Goal: Task Accomplishment & Management: Manage account settings

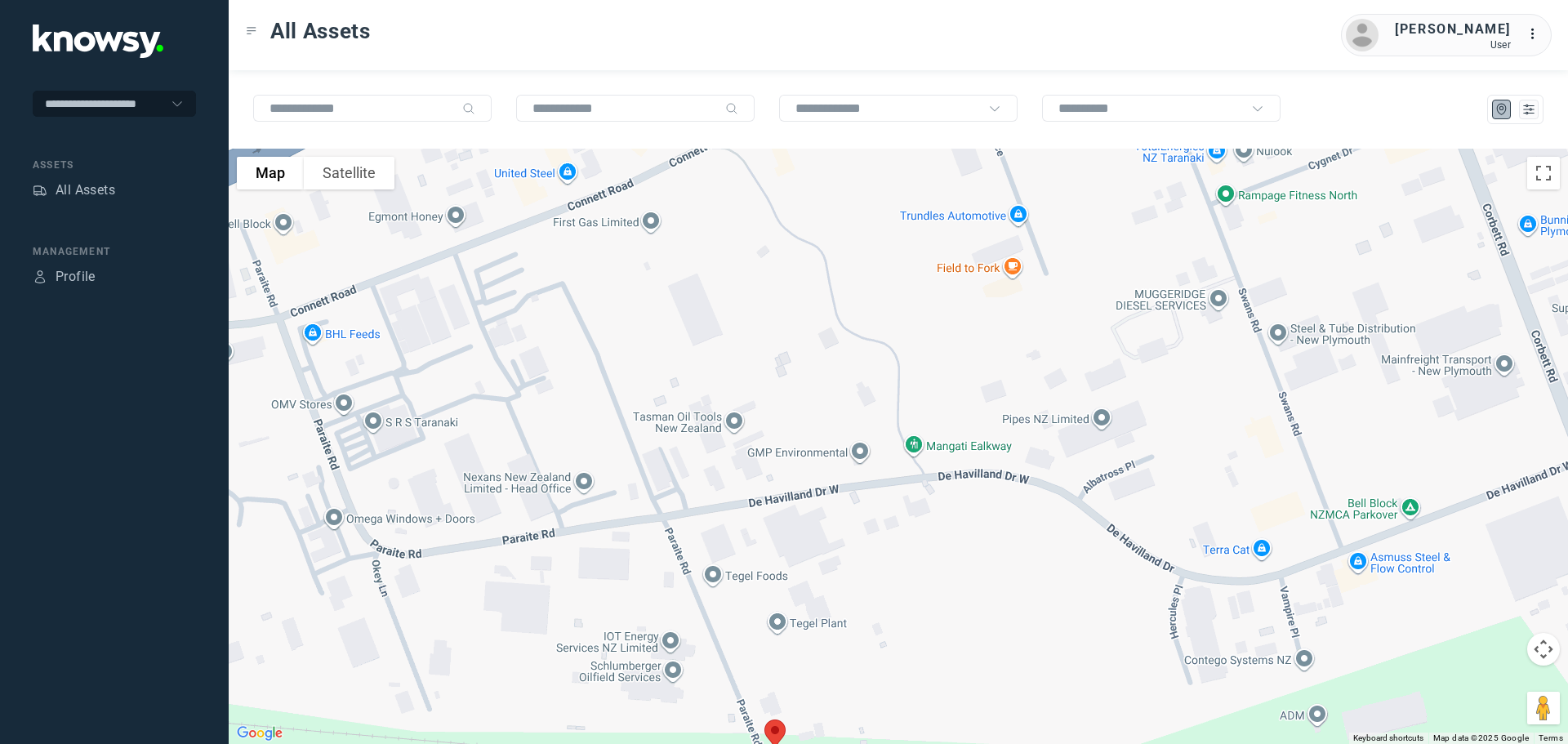
click at [90, 189] on div "All Assets" at bounding box center [86, 191] width 60 height 20
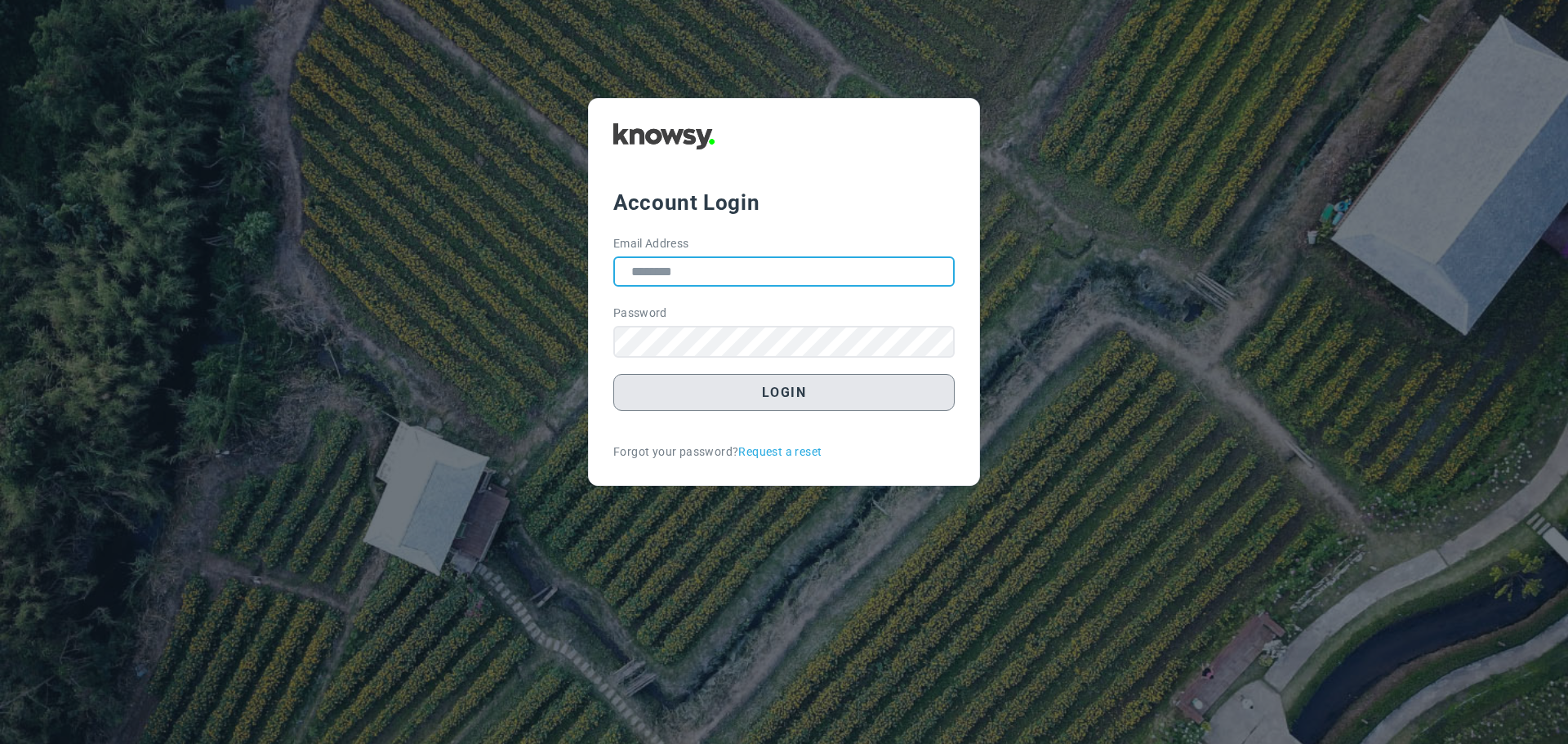
type input "**********"
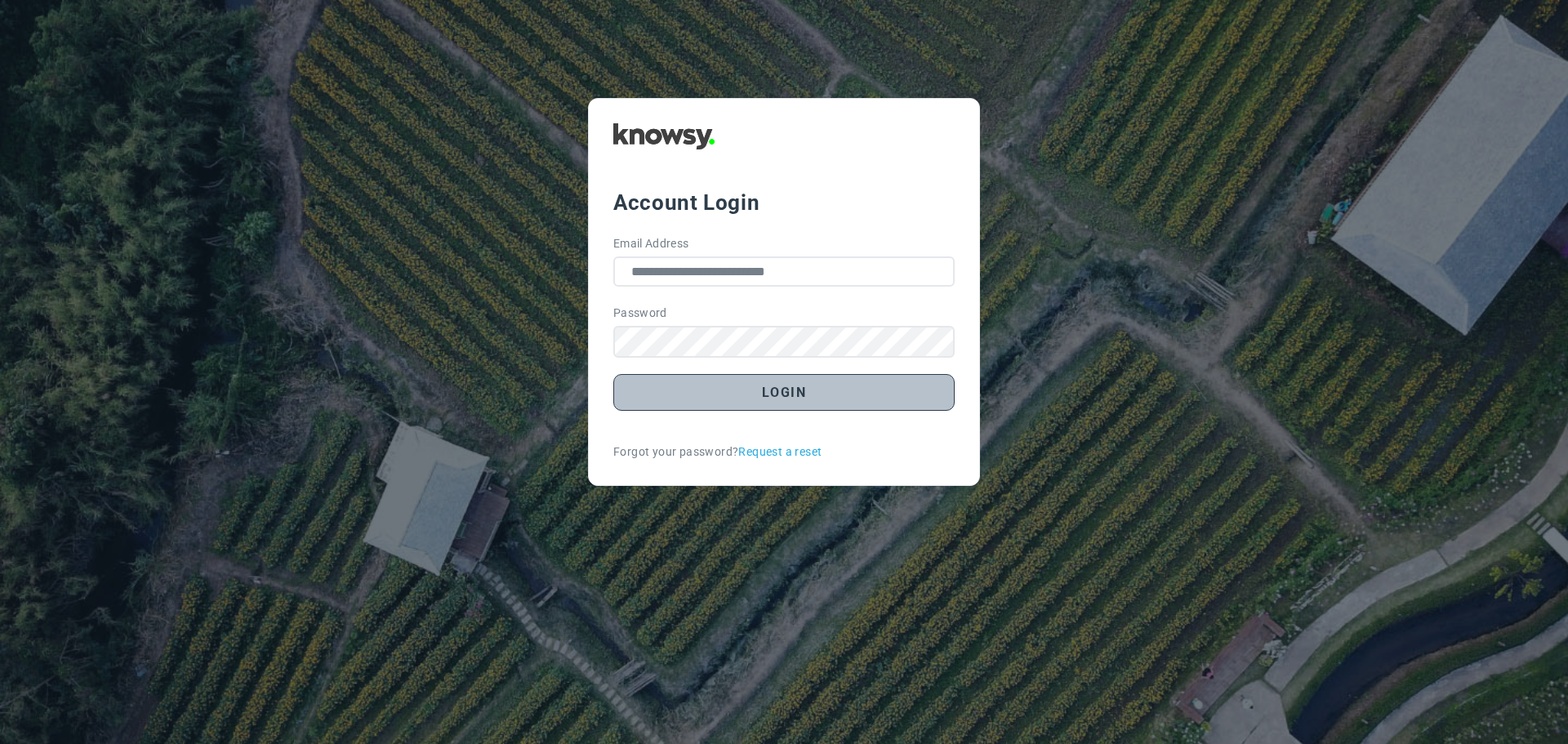
click at [774, 398] on button "Login" at bounding box center [784, 392] width 341 height 37
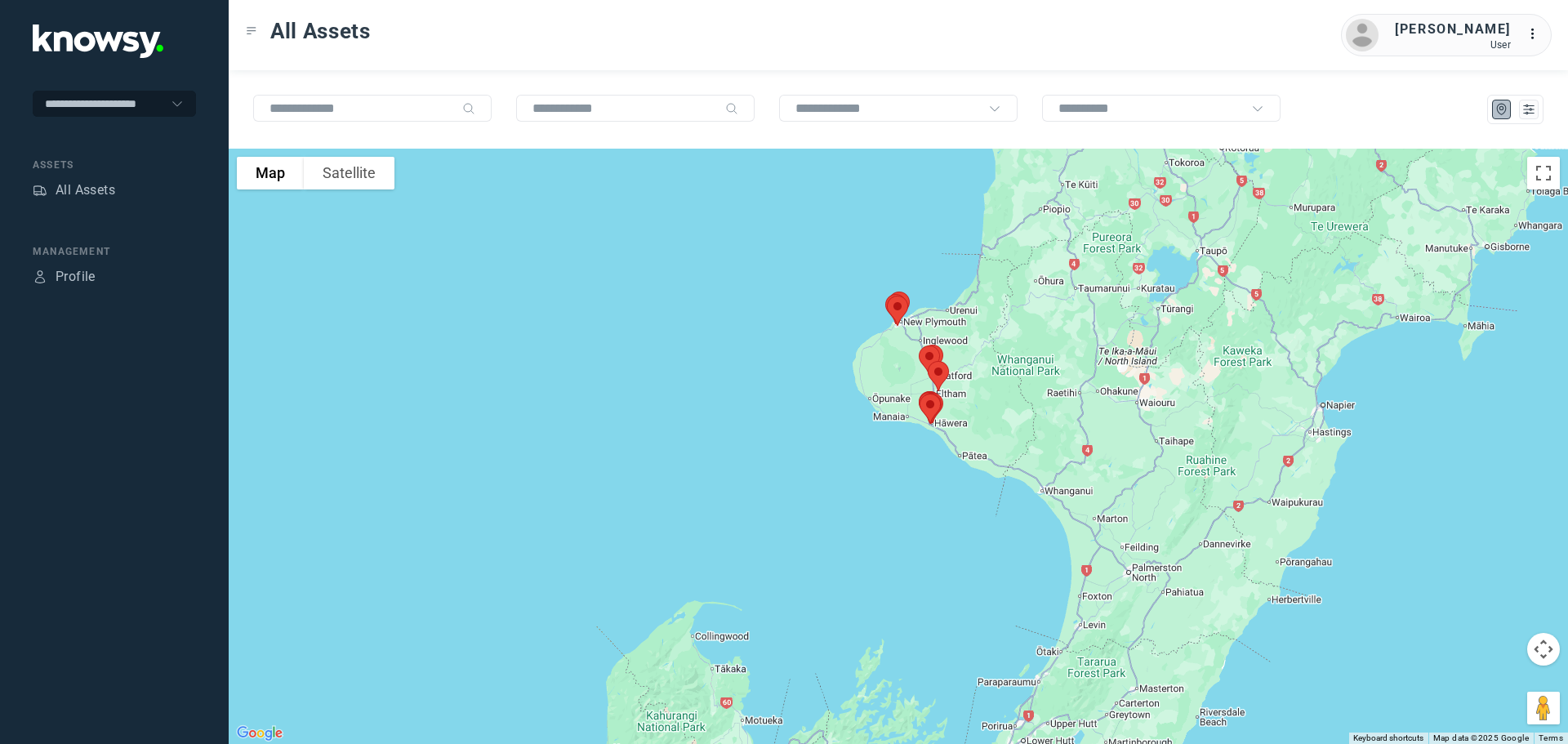
drag, startPoint x: 989, startPoint y: 237, endPoint x: 1007, endPoint y: 363, distance: 127.3
click at [1007, 363] on div at bounding box center [898, 447] width 1340 height 596
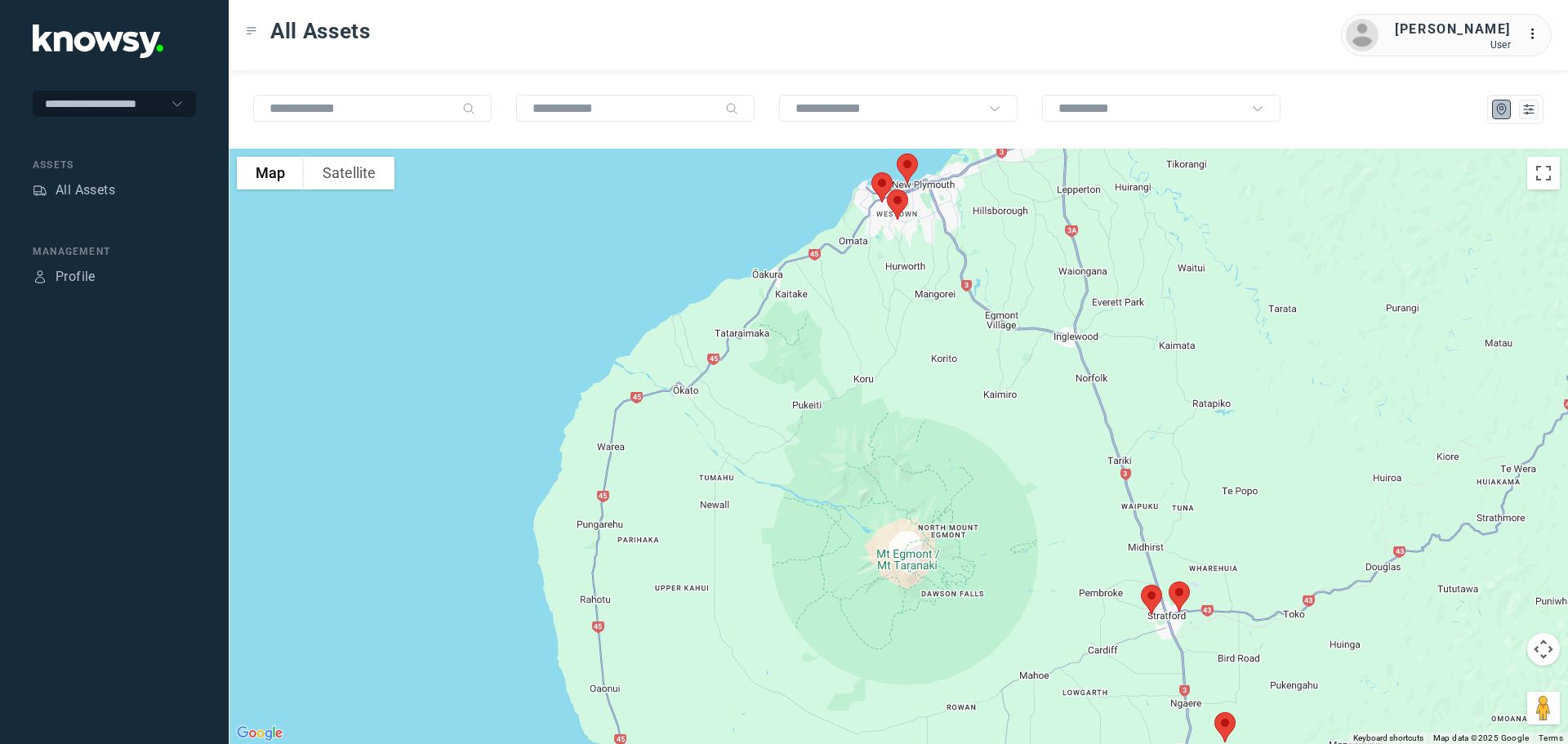
drag, startPoint x: 690, startPoint y: 324, endPoint x: 1261, endPoint y: 391, distance: 574.9
click at [1269, 383] on div at bounding box center [898, 447] width 1340 height 596
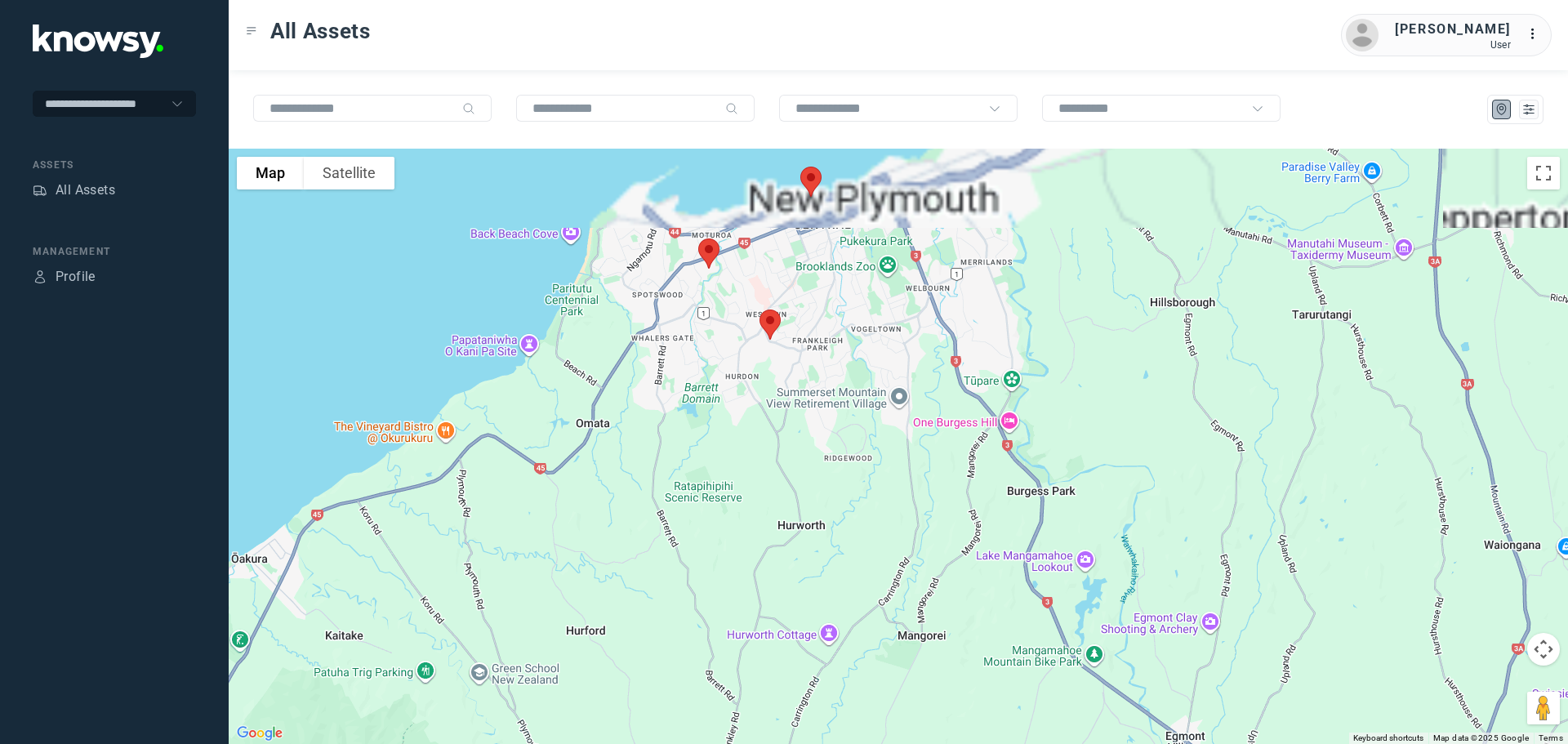
drag, startPoint x: 892, startPoint y: 212, endPoint x: 914, endPoint y: 426, distance: 215.1
click at [914, 426] on div at bounding box center [898, 447] width 1340 height 596
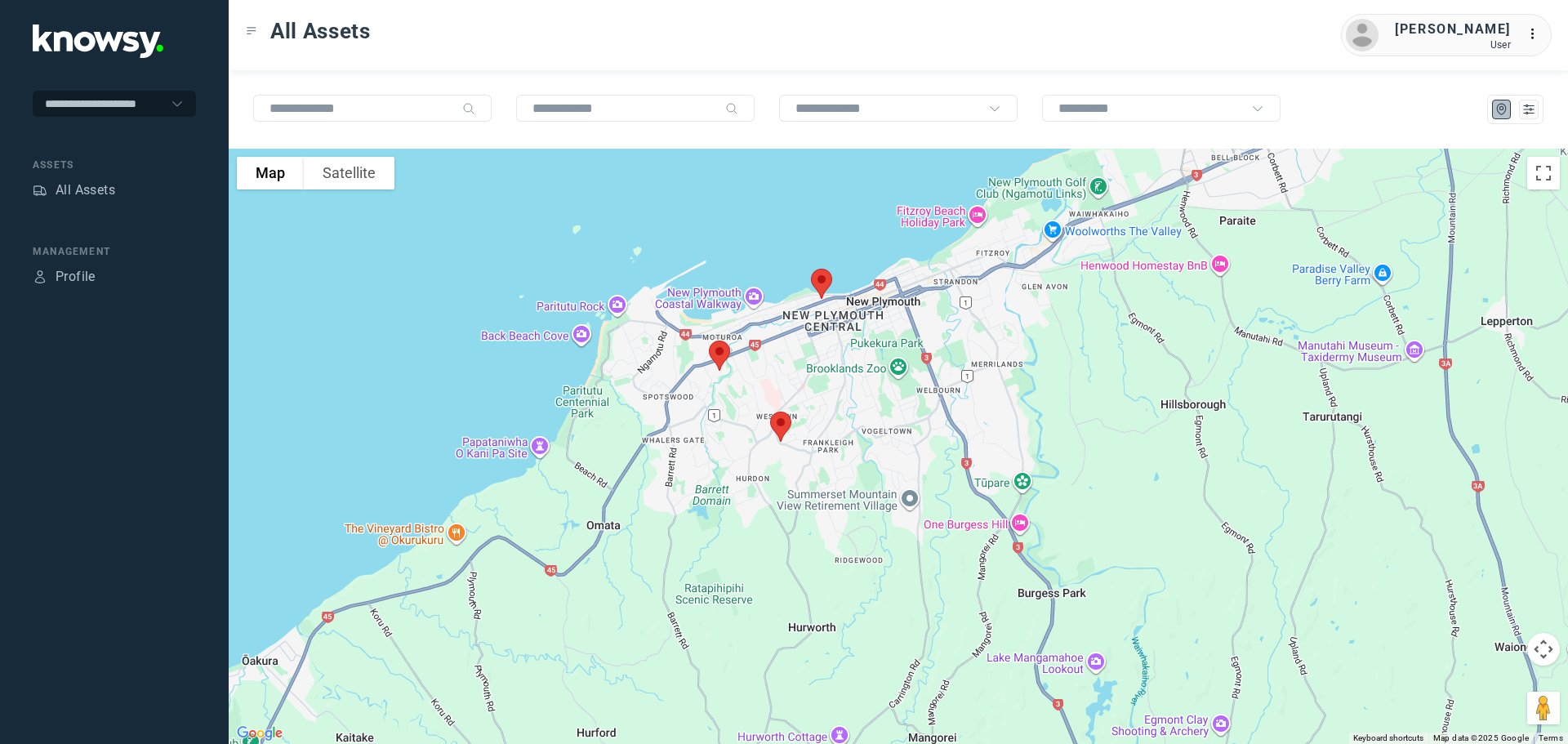
click at [892, 381] on div at bounding box center [898, 447] width 1340 height 596
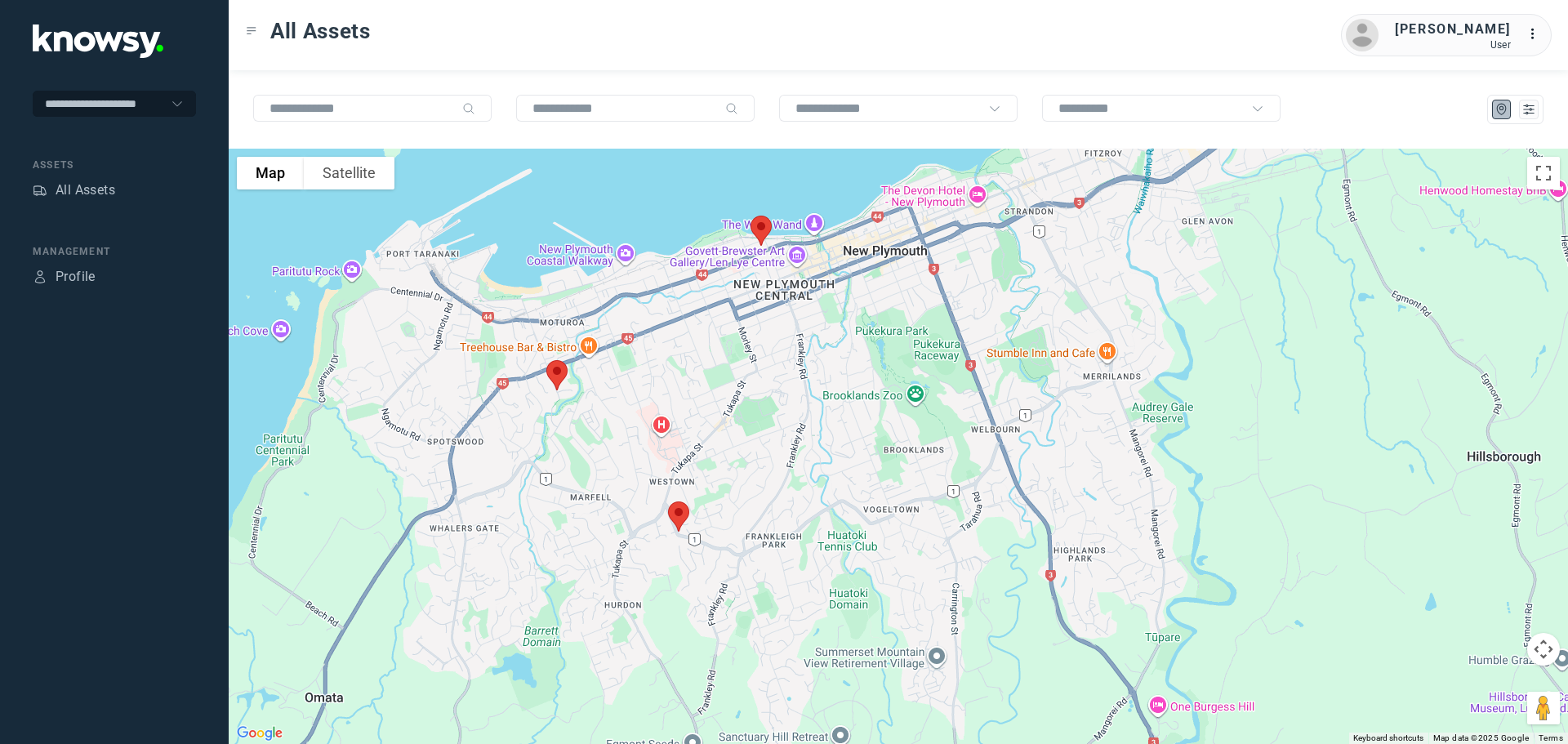
click at [765, 228] on img at bounding box center [761, 231] width 34 height 43
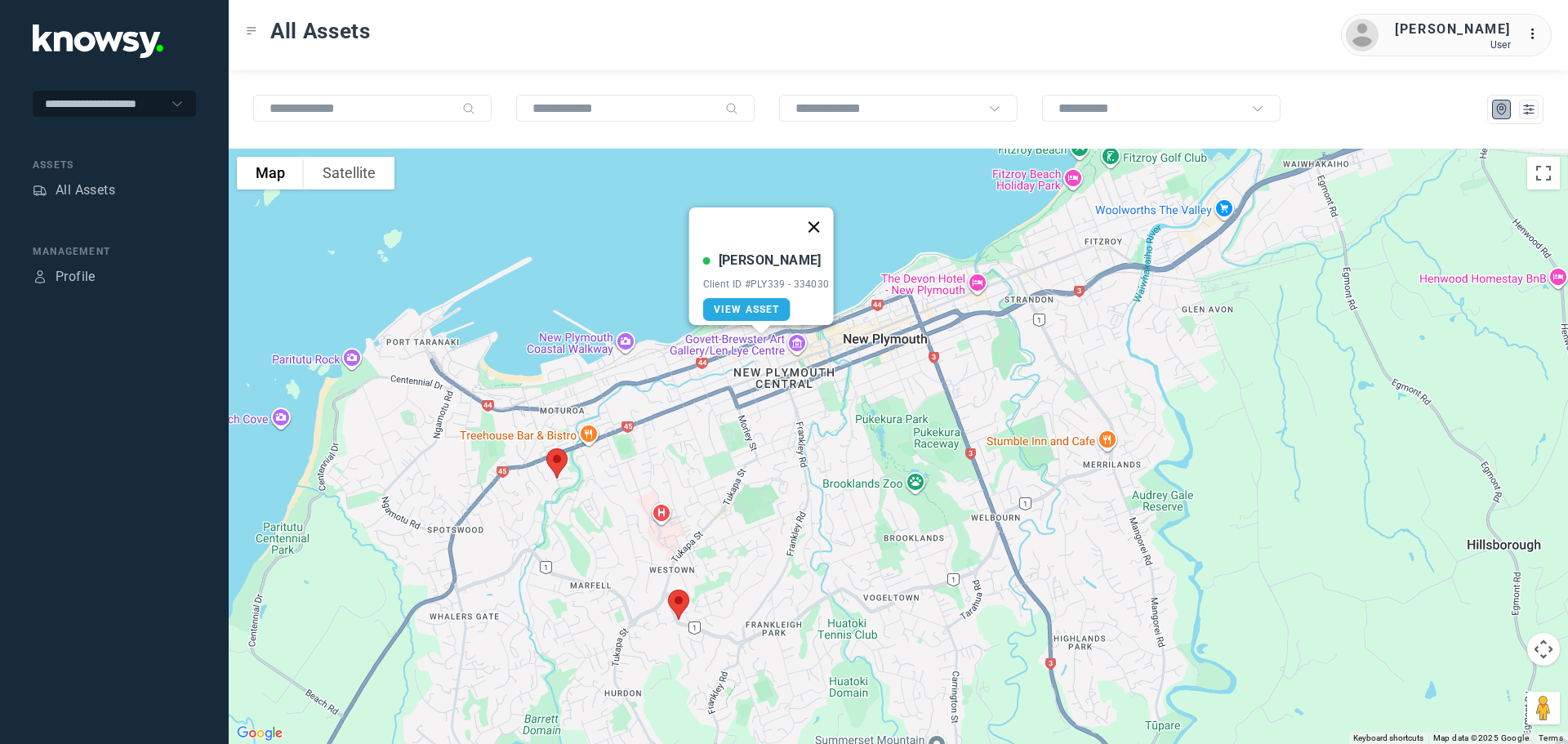
click at [821, 212] on button "Close" at bounding box center [812, 227] width 39 height 39
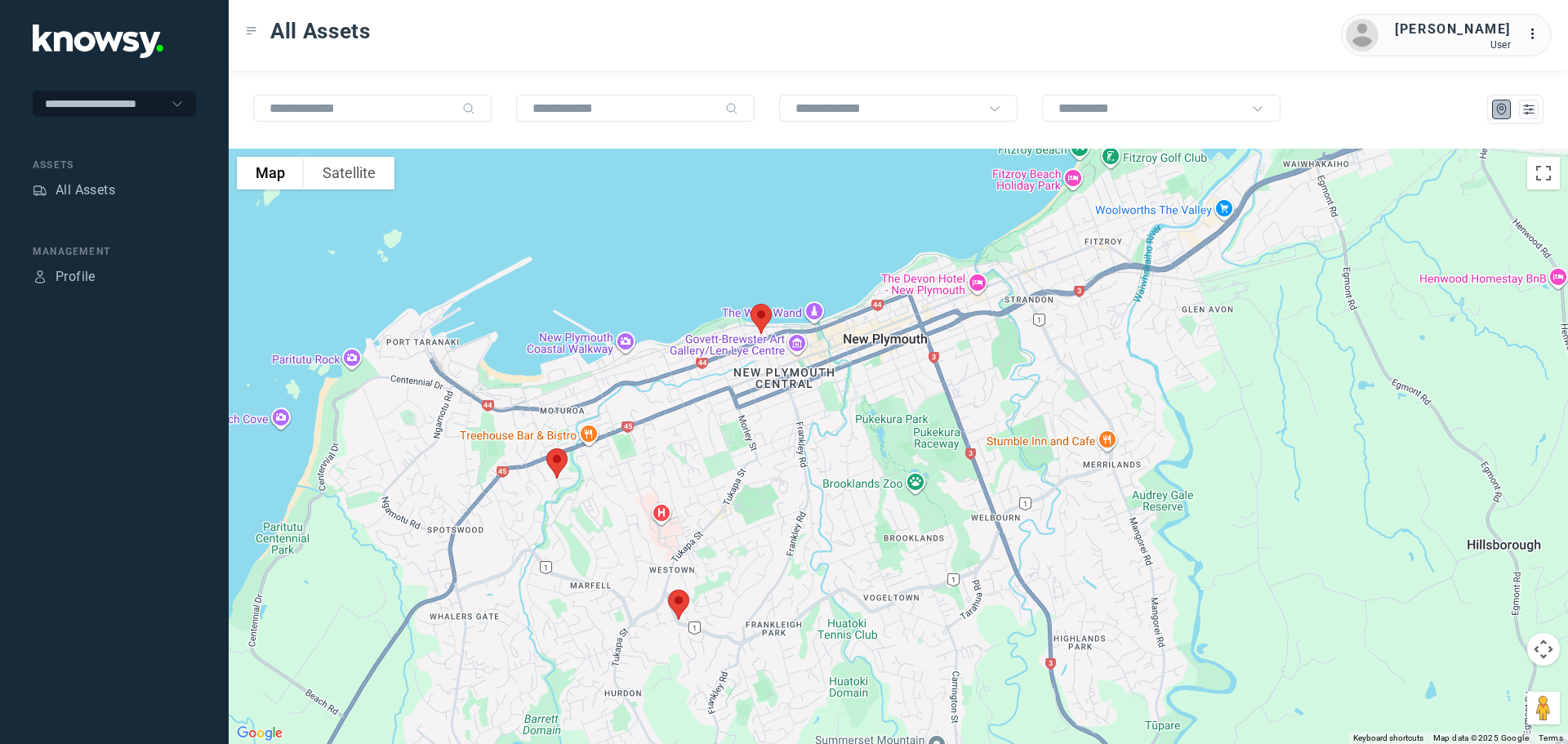
click at [680, 611] on img at bounding box center [679, 605] width 34 height 43
click at [740, 503] on button "Close" at bounding box center [733, 512] width 39 height 39
click at [552, 467] on img at bounding box center [557, 463] width 34 height 43
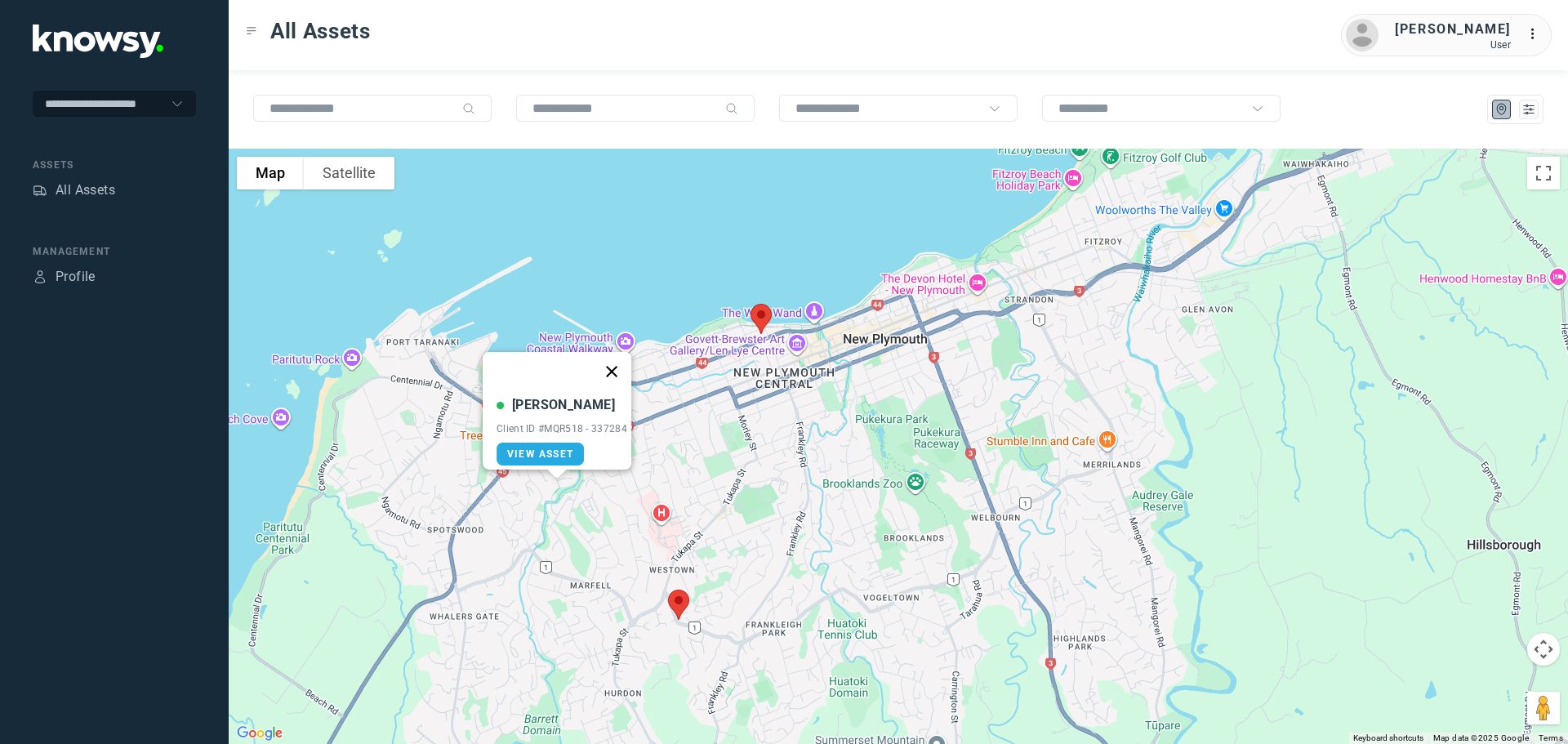
click at [617, 358] on button "Close" at bounding box center [611, 371] width 39 height 39
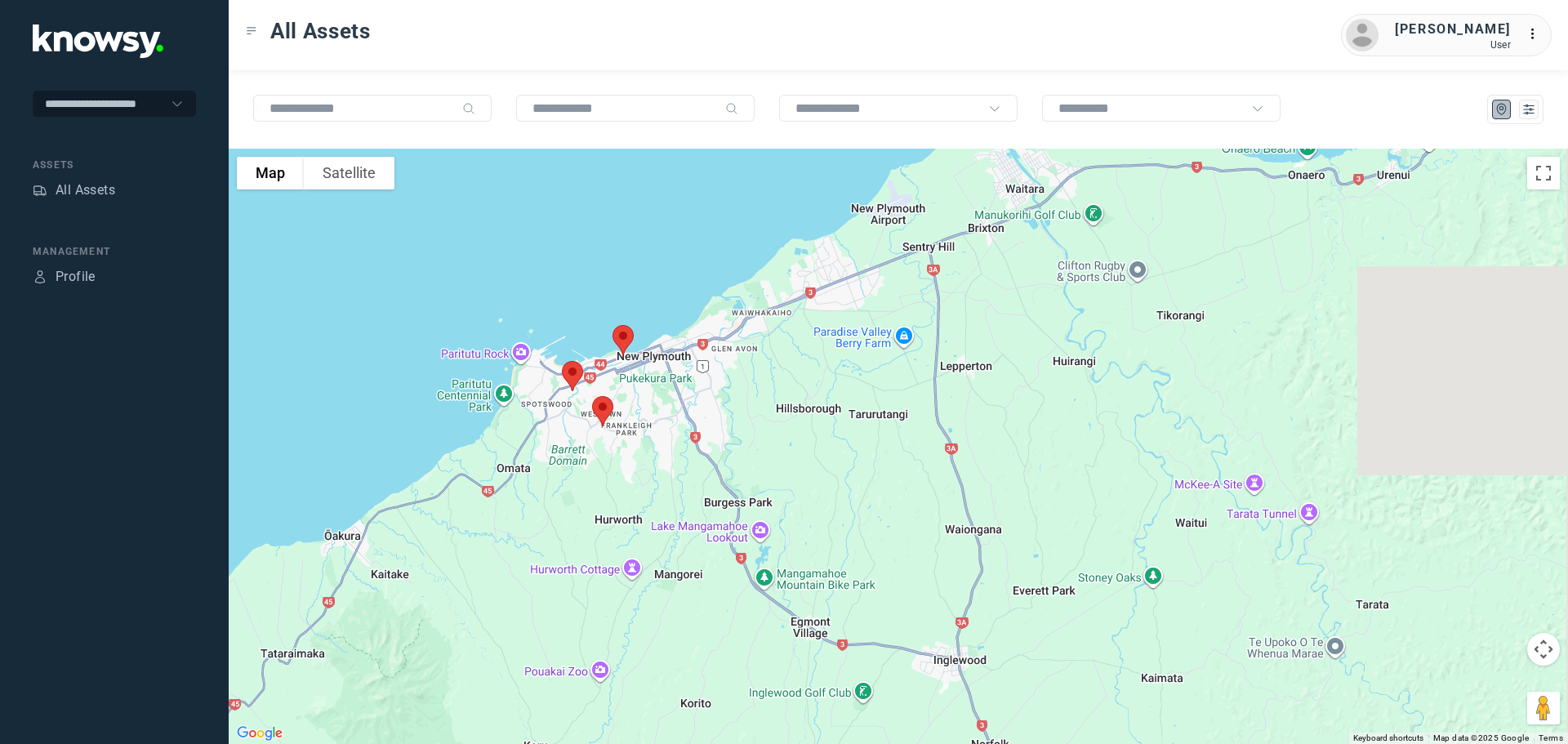
drag, startPoint x: 1091, startPoint y: 470, endPoint x: 758, endPoint y: 354, distance: 352.6
click at [758, 354] on div at bounding box center [898, 447] width 1340 height 596
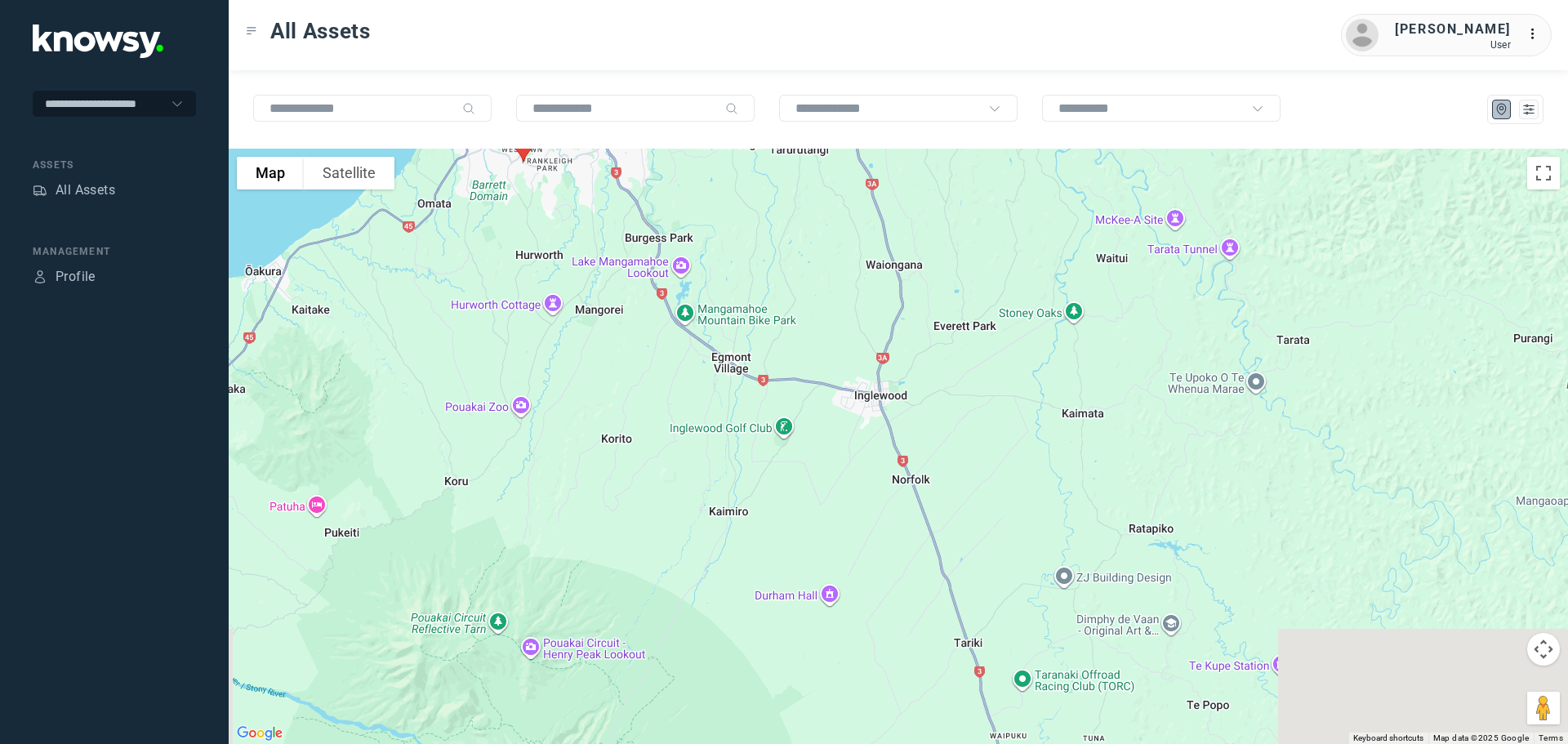
drag, startPoint x: 904, startPoint y: 487, endPoint x: 914, endPoint y: 181, distance: 306.2
click at [914, 181] on div at bounding box center [898, 447] width 1340 height 596
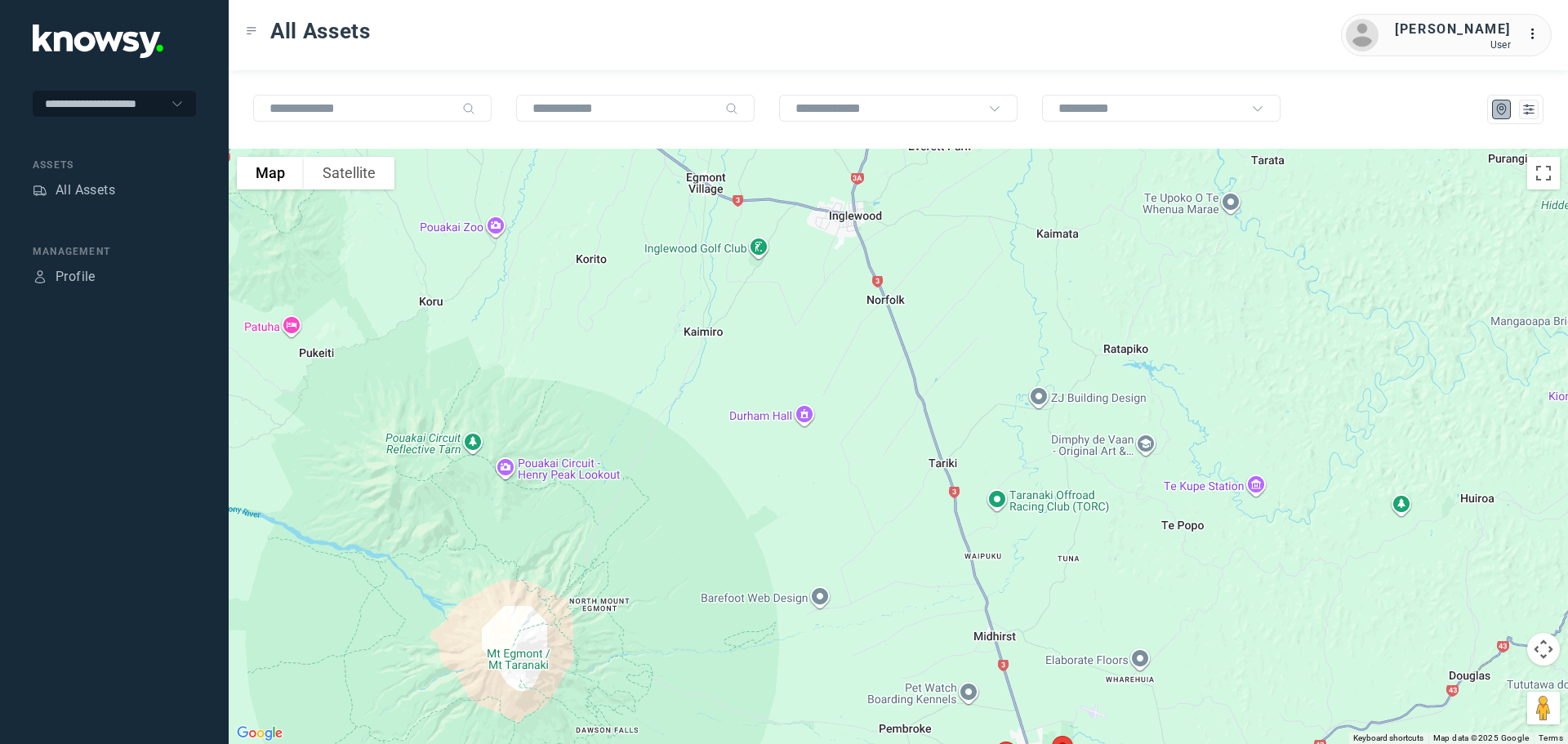
drag, startPoint x: 1023, startPoint y: 396, endPoint x: 963, endPoint y: 159, distance: 244.5
click at [958, 159] on div at bounding box center [898, 447] width 1340 height 596
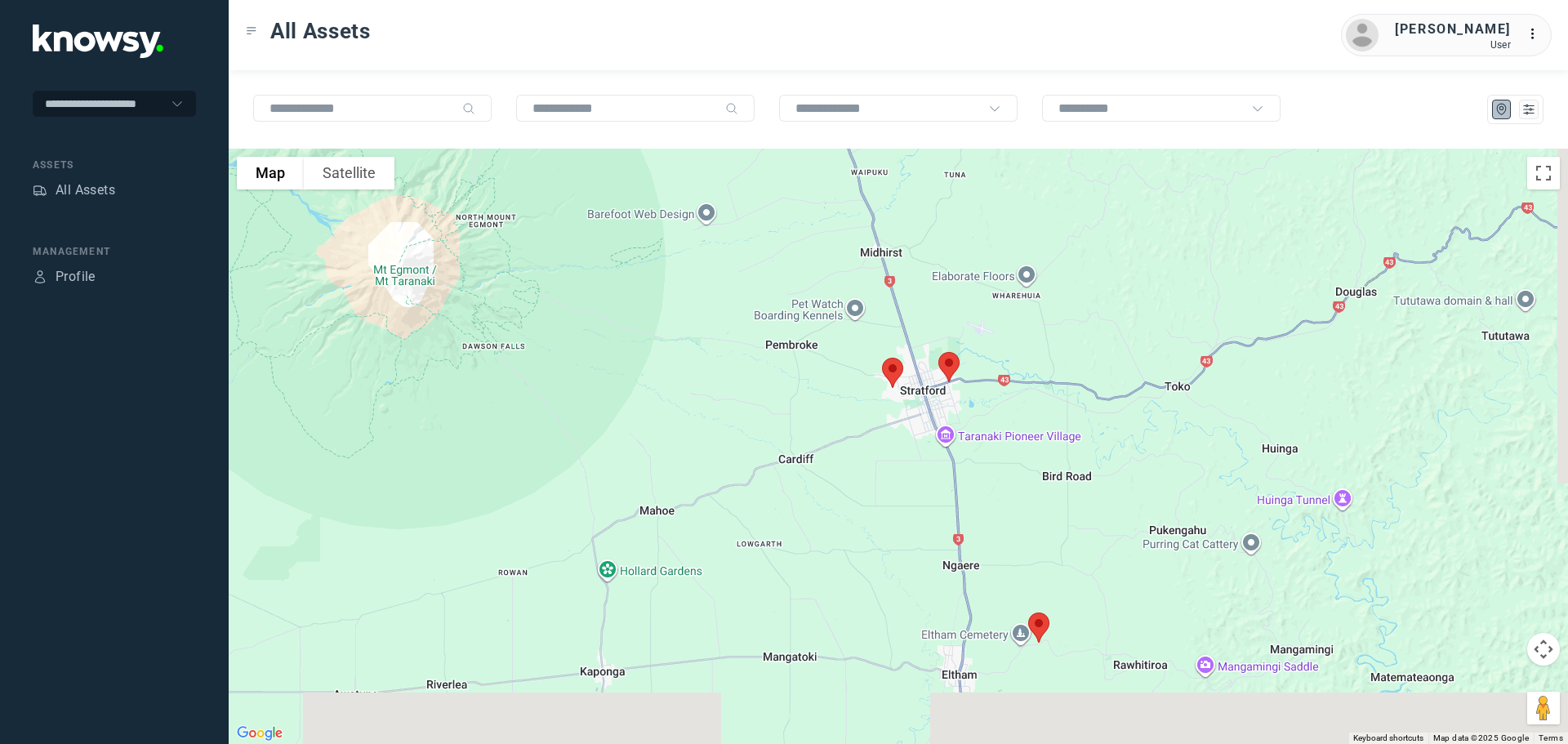
drag, startPoint x: 1068, startPoint y: 415, endPoint x: 1013, endPoint y: 250, distance: 173.9
click at [1013, 250] on div at bounding box center [898, 447] width 1340 height 596
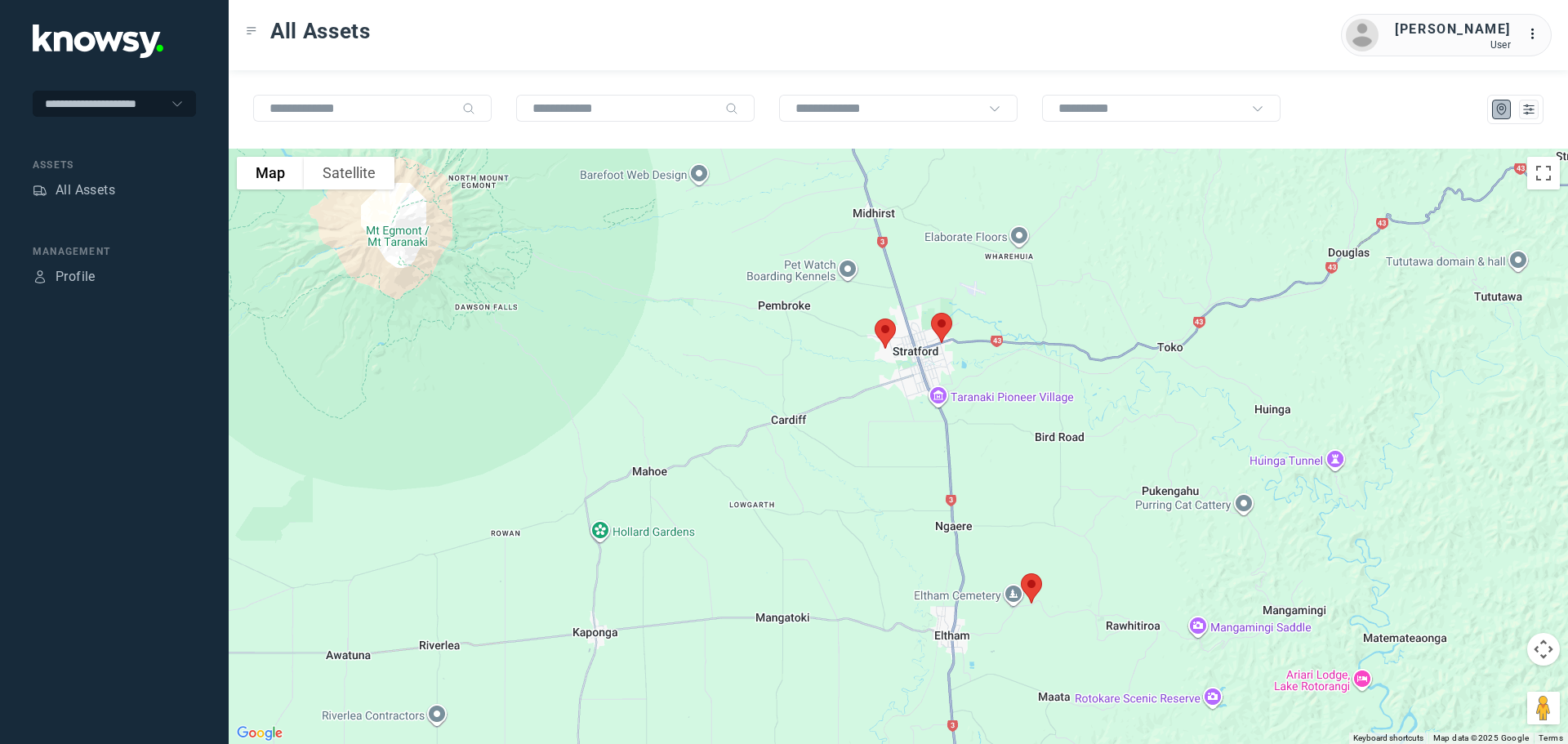
click at [943, 324] on img at bounding box center [942, 328] width 34 height 43
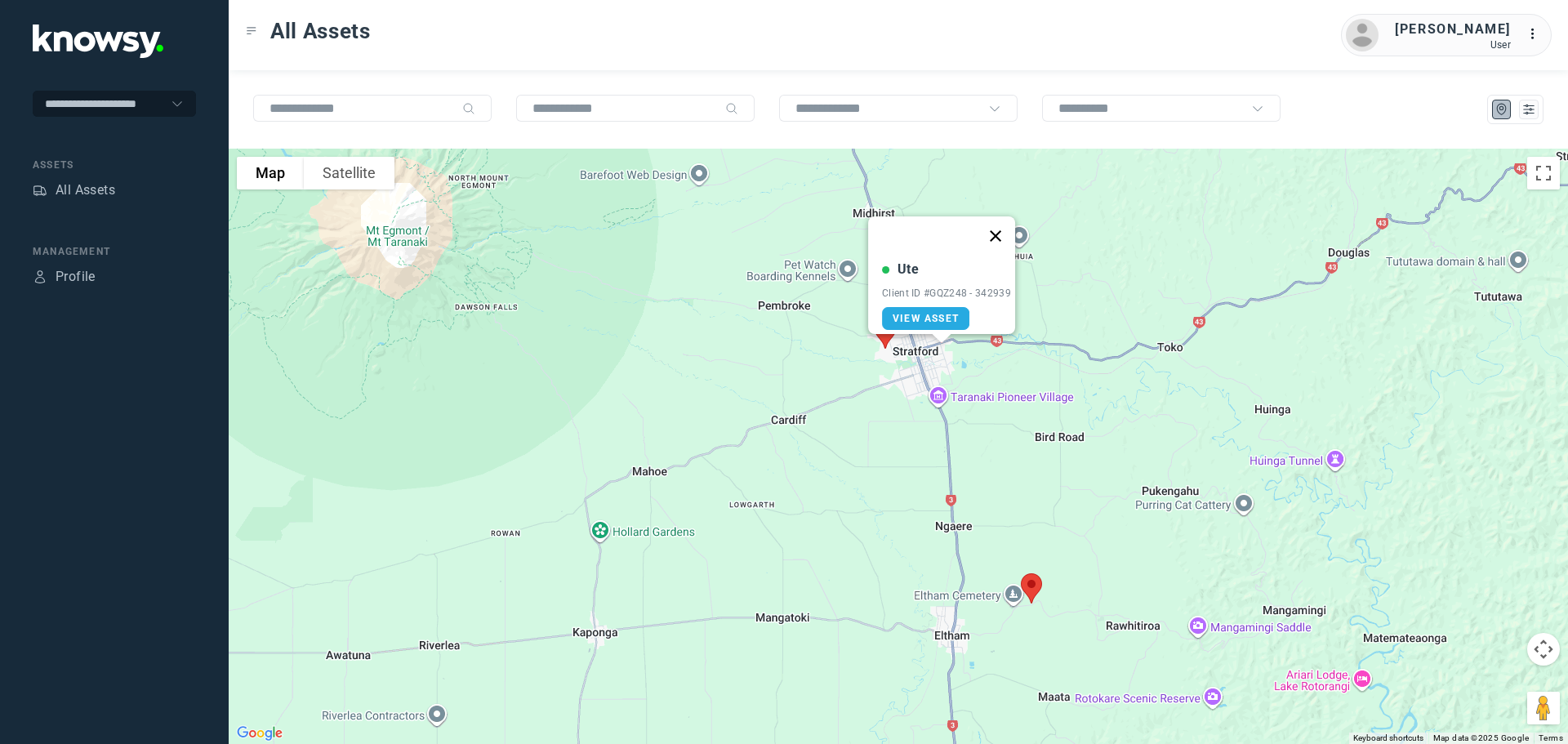
click at [996, 224] on button "Close" at bounding box center [995, 236] width 39 height 39
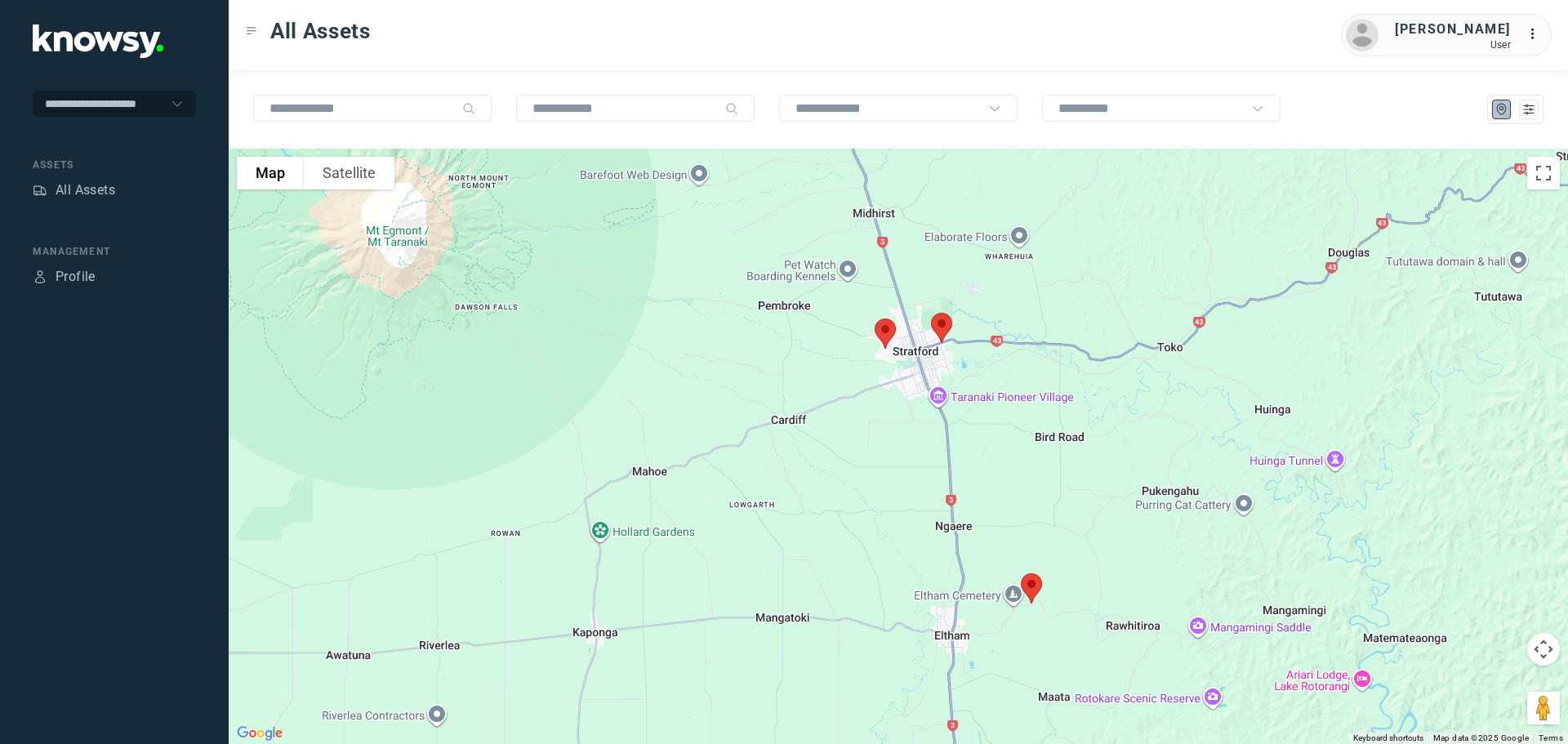
click at [886, 336] on img at bounding box center [886, 334] width 34 height 43
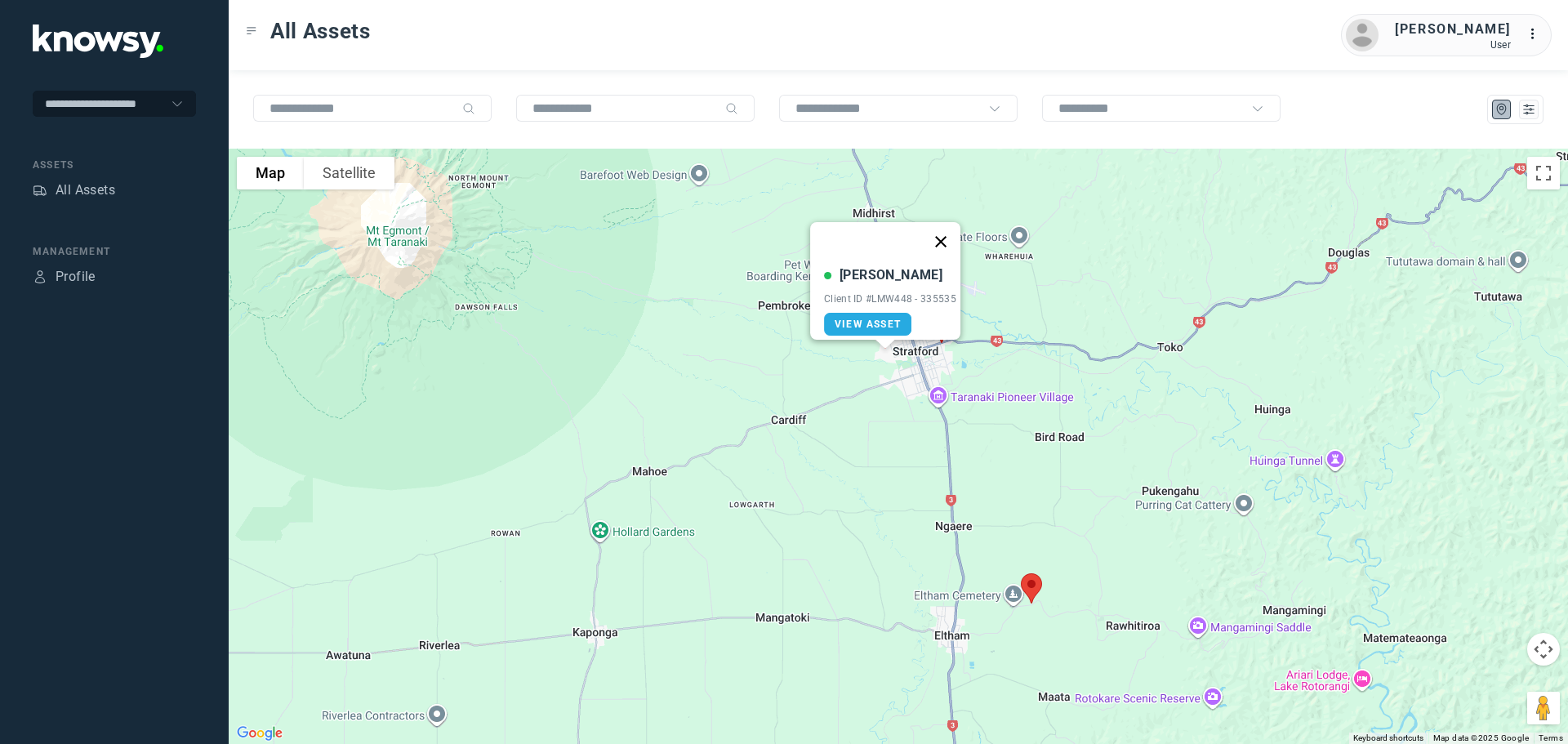
click at [948, 236] on button "Close" at bounding box center [940, 241] width 39 height 39
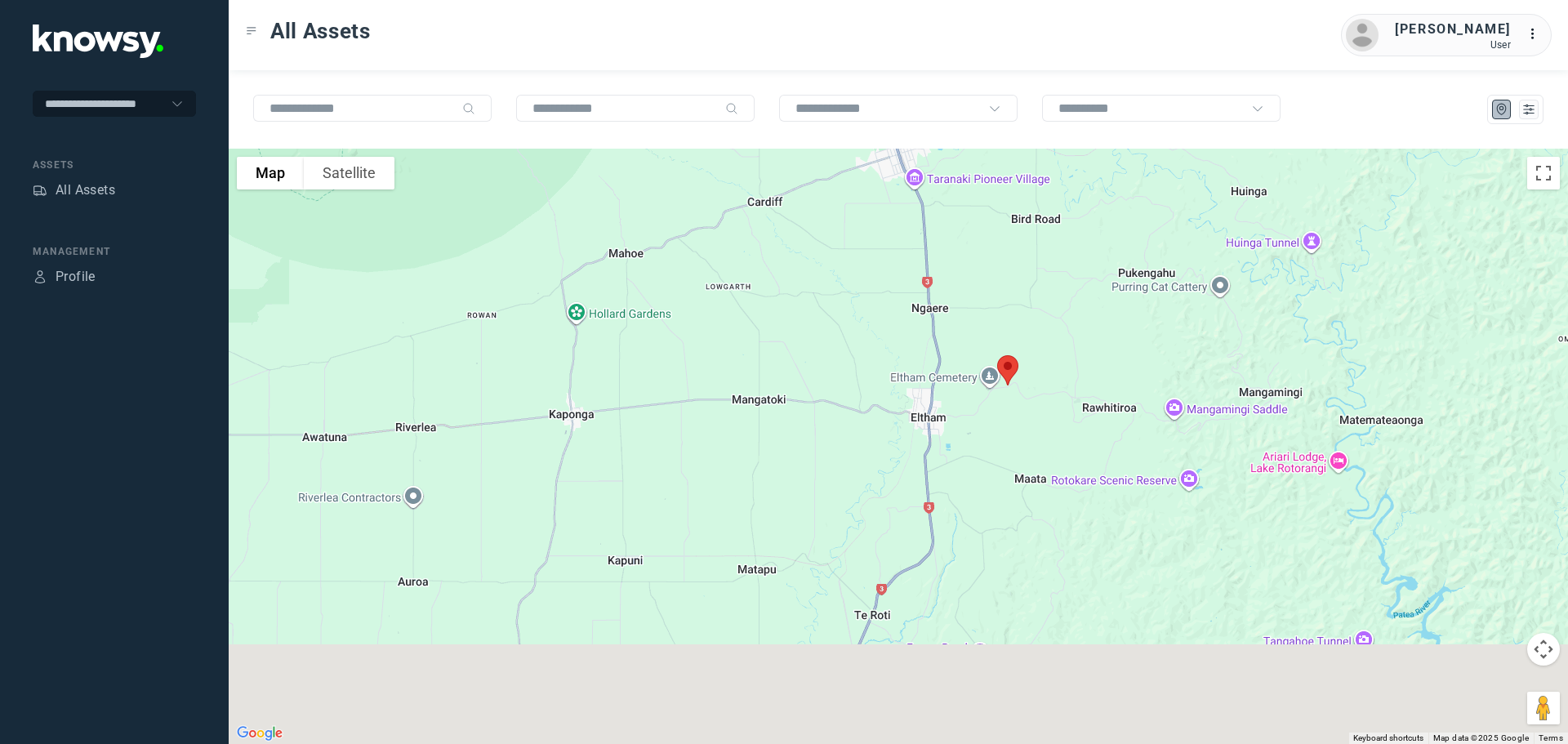
drag, startPoint x: 1007, startPoint y: 524, endPoint x: 981, endPoint y: 234, distance: 291.2
click at [982, 226] on div at bounding box center [898, 447] width 1340 height 596
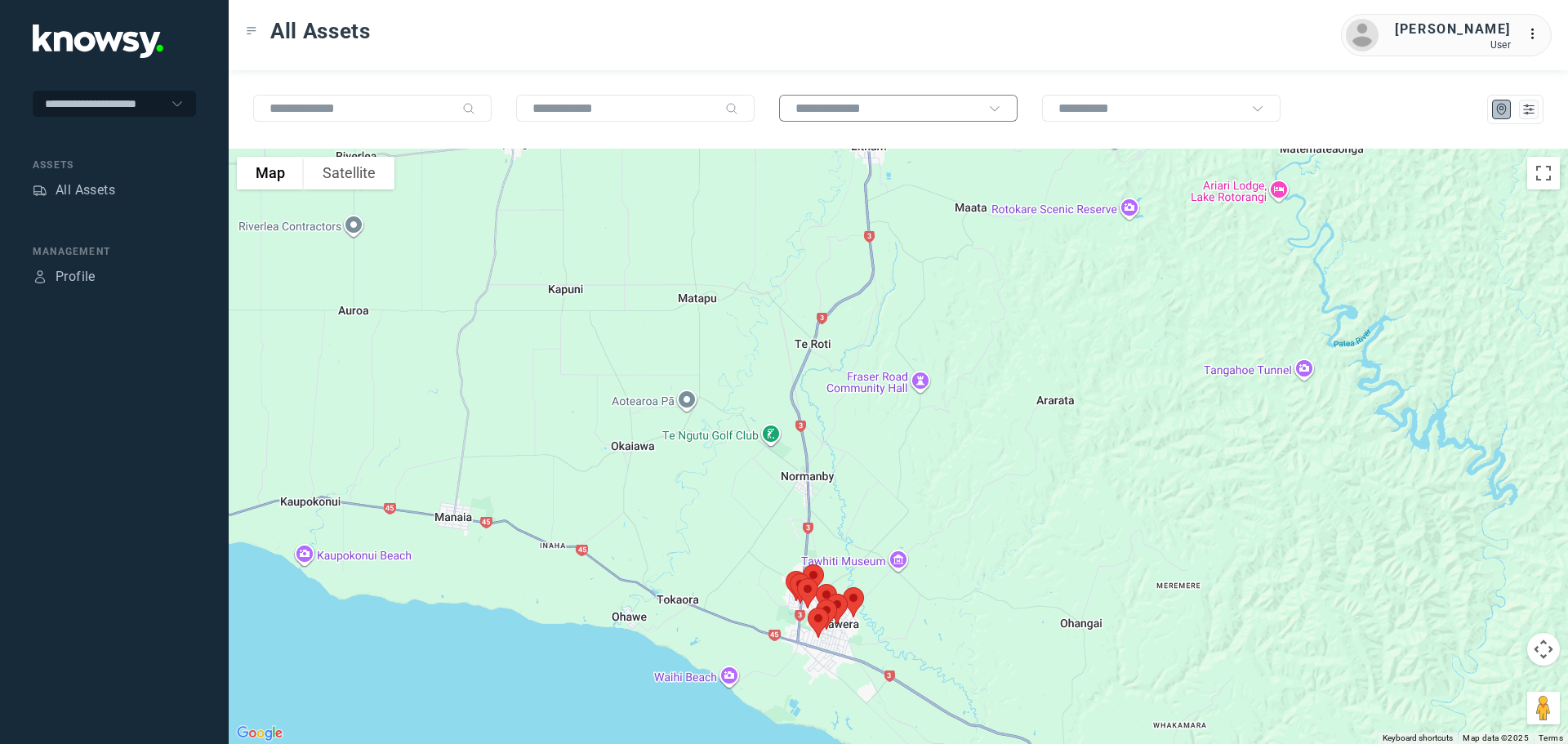
drag, startPoint x: 979, startPoint y: 369, endPoint x: 878, endPoint y: 108, distance: 279.9
click at [878, 108] on div "To navigate the map with touch gestures double-tap and hold your finger on the …" at bounding box center [898, 407] width 1340 height 674
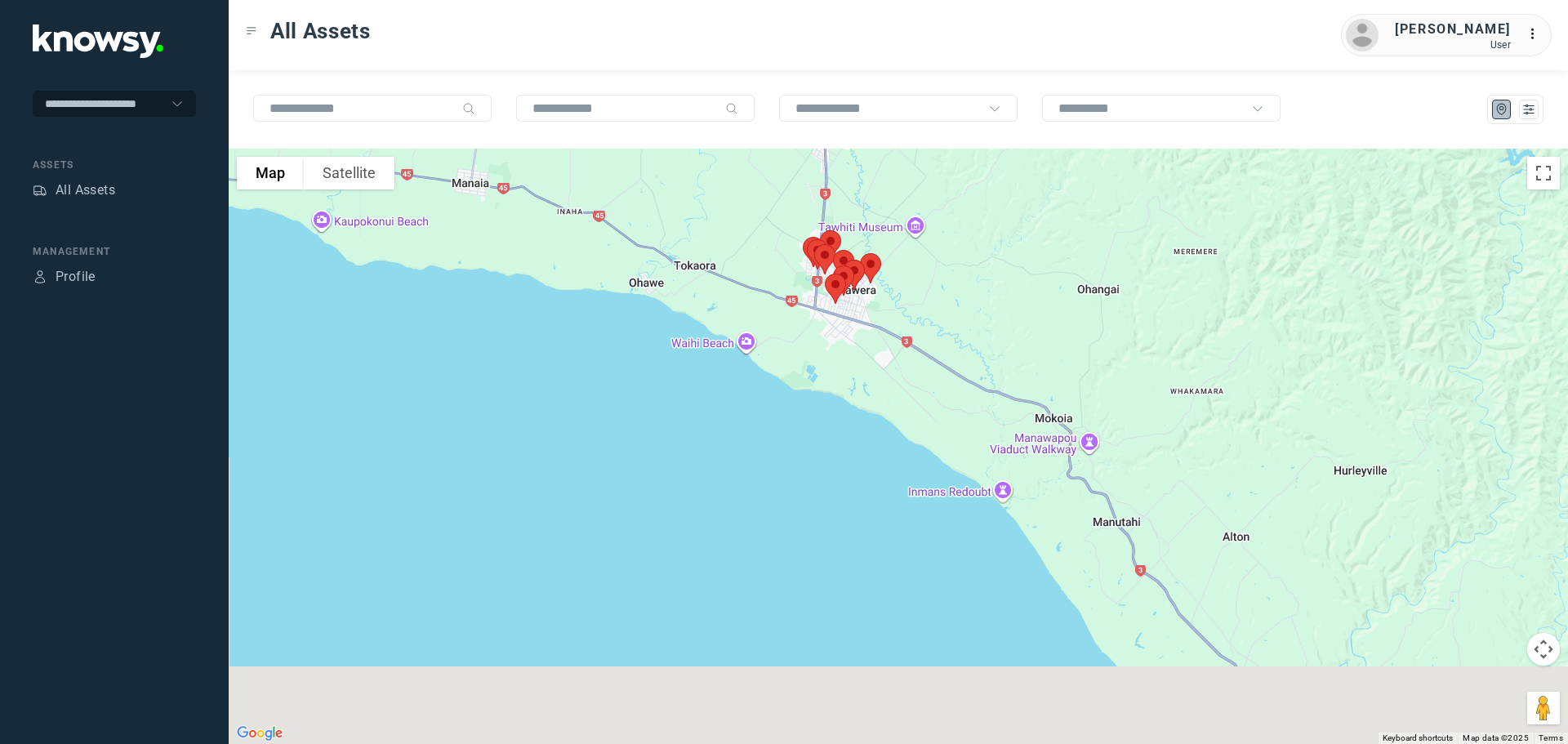
drag, startPoint x: 892, startPoint y: 318, endPoint x: 939, endPoint y: 223, distance: 106.0
click at [947, 219] on div at bounding box center [898, 447] width 1340 height 596
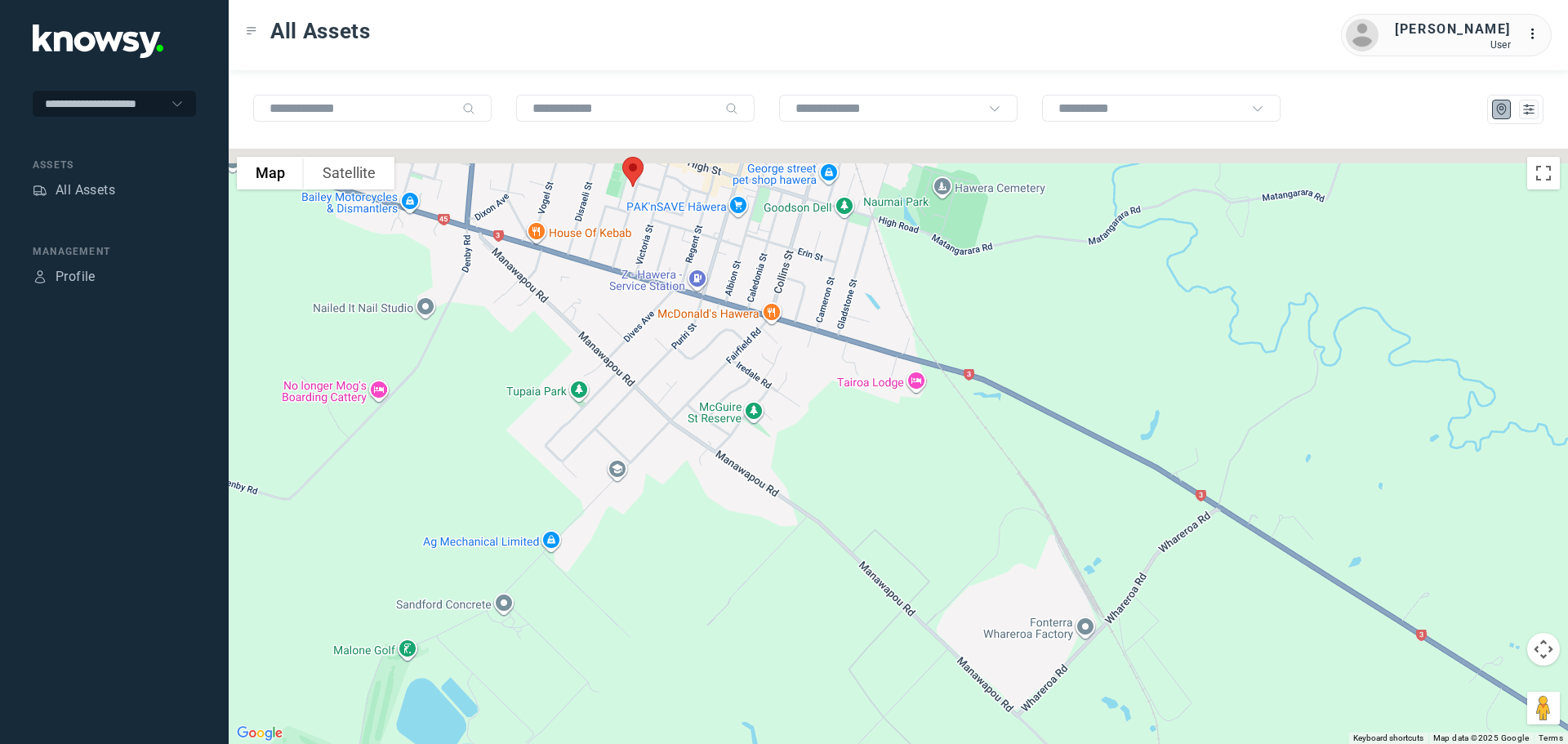
drag, startPoint x: 892, startPoint y: 287, endPoint x: 947, endPoint y: 458, distance: 179.6
click at [947, 456] on div at bounding box center [898, 447] width 1340 height 596
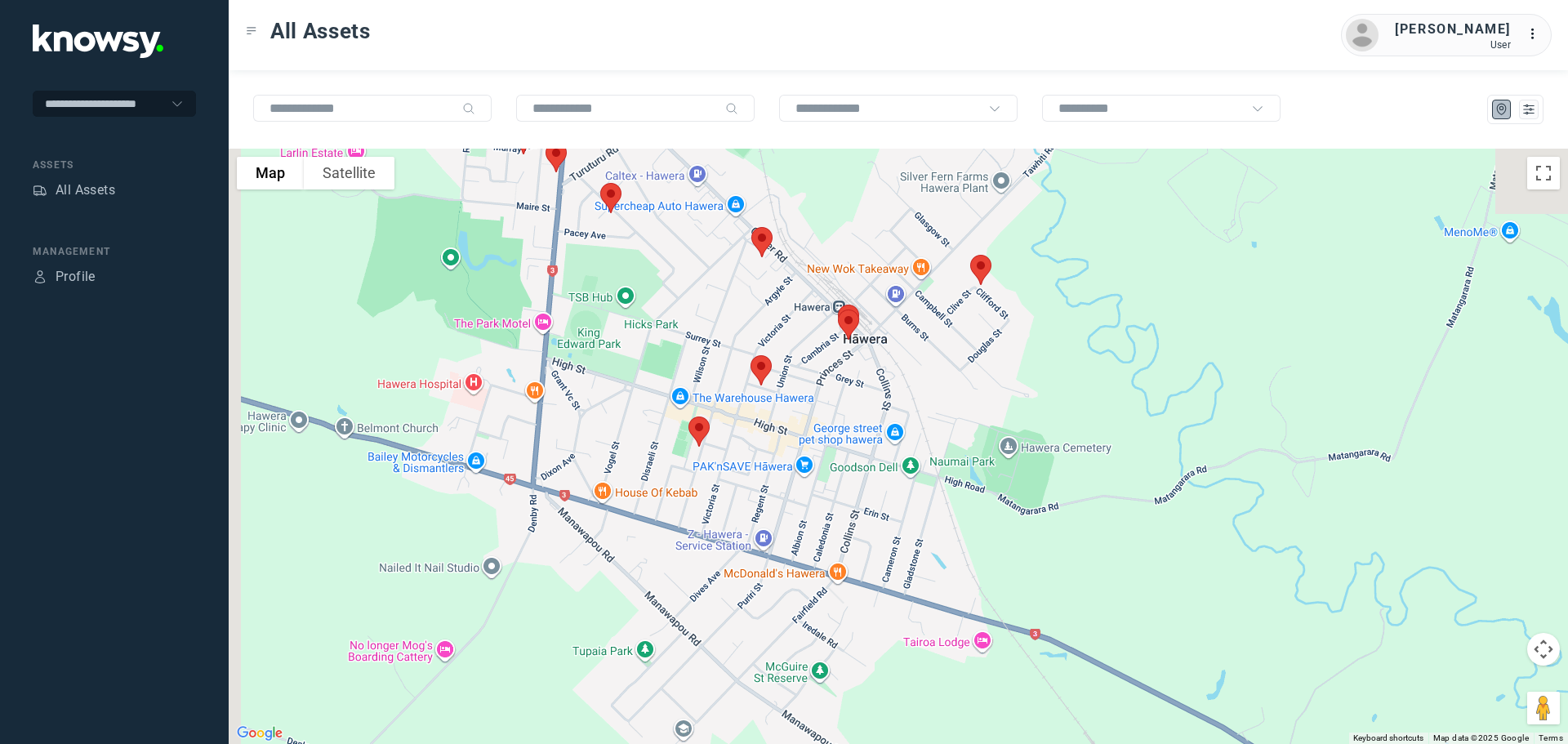
drag, startPoint x: 877, startPoint y: 351, endPoint x: 926, endPoint y: 483, distance: 140.8
click at [923, 479] on div at bounding box center [898, 447] width 1340 height 596
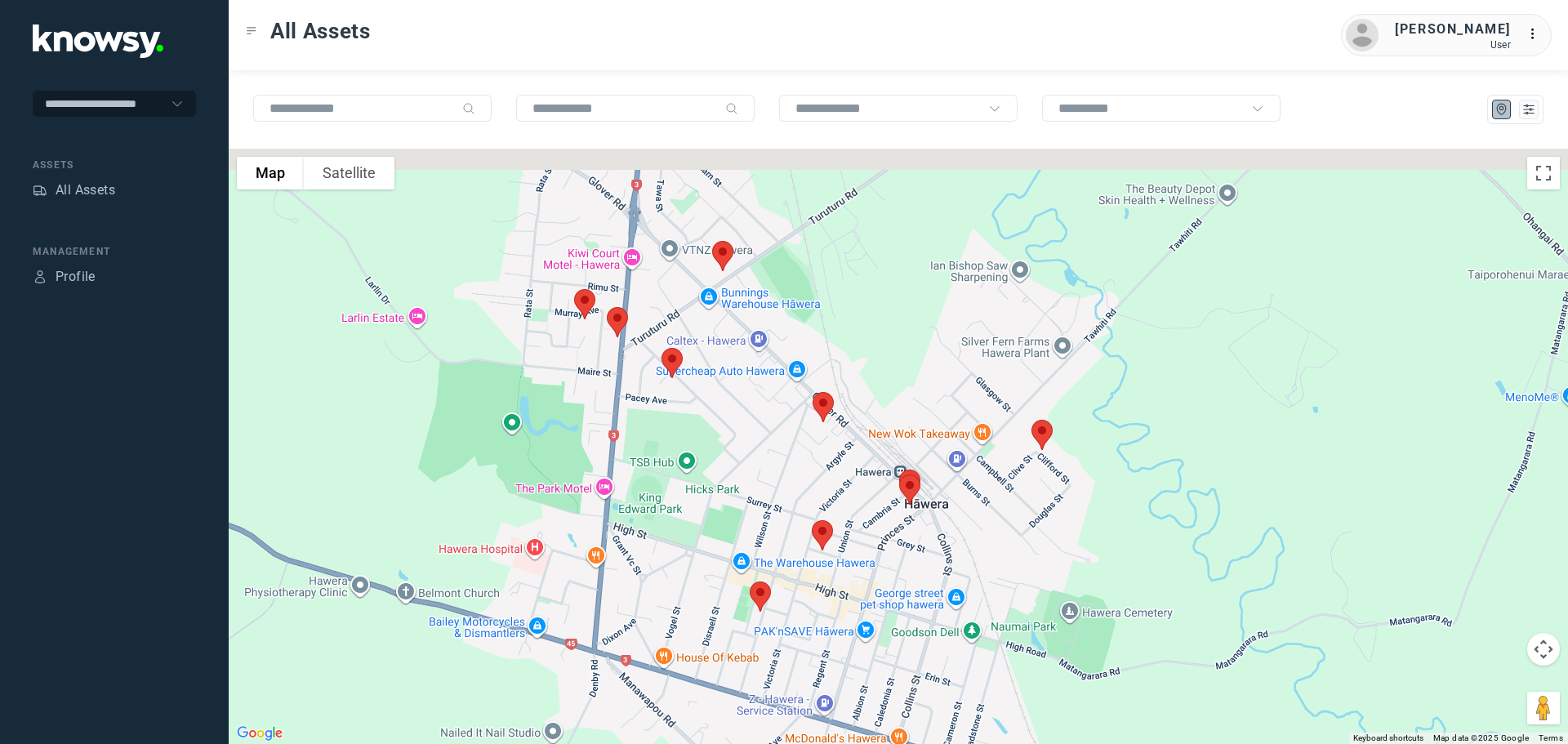
drag, startPoint x: 691, startPoint y: 288, endPoint x: 748, endPoint y: 437, distance: 159.5
click at [748, 437] on div at bounding box center [898, 447] width 1340 height 596
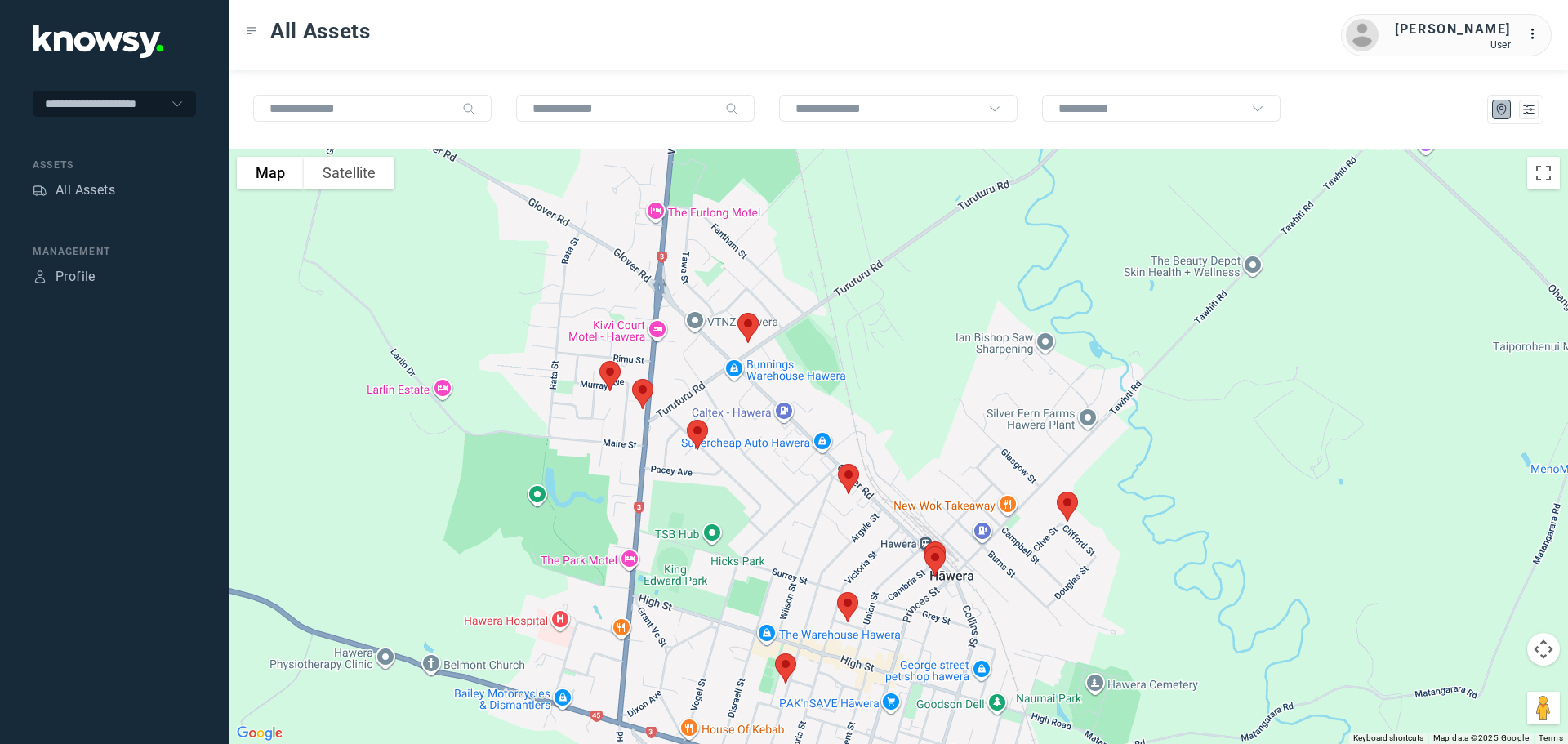
click at [741, 321] on img at bounding box center [748, 328] width 34 height 43
click at [812, 221] on button "Close" at bounding box center [800, 236] width 39 height 39
click at [611, 372] on img at bounding box center [610, 377] width 34 height 43
click at [674, 275] on button "Close" at bounding box center [663, 284] width 39 height 39
click at [637, 393] on img at bounding box center [643, 395] width 34 height 43
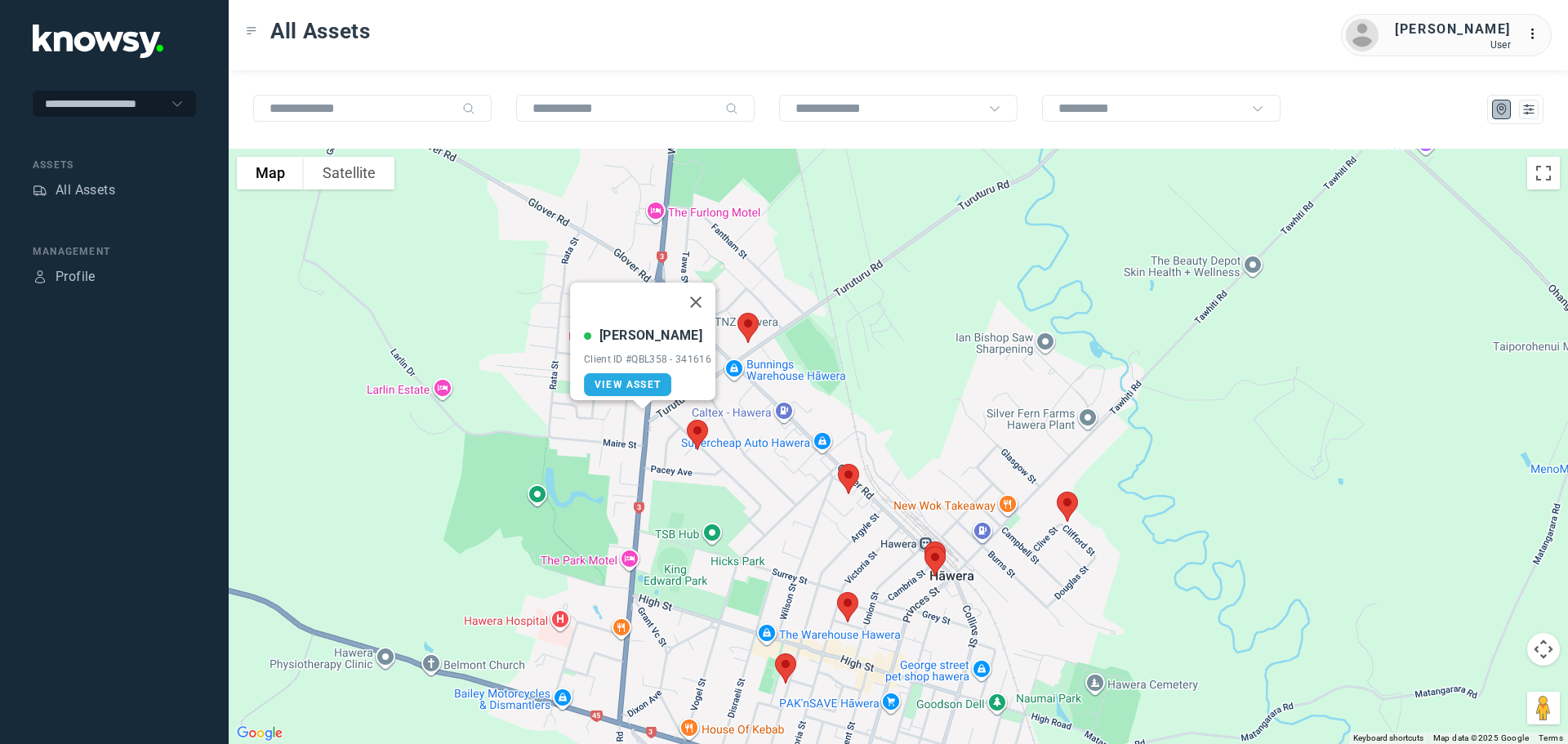
click at [694, 428] on img at bounding box center [698, 435] width 34 height 43
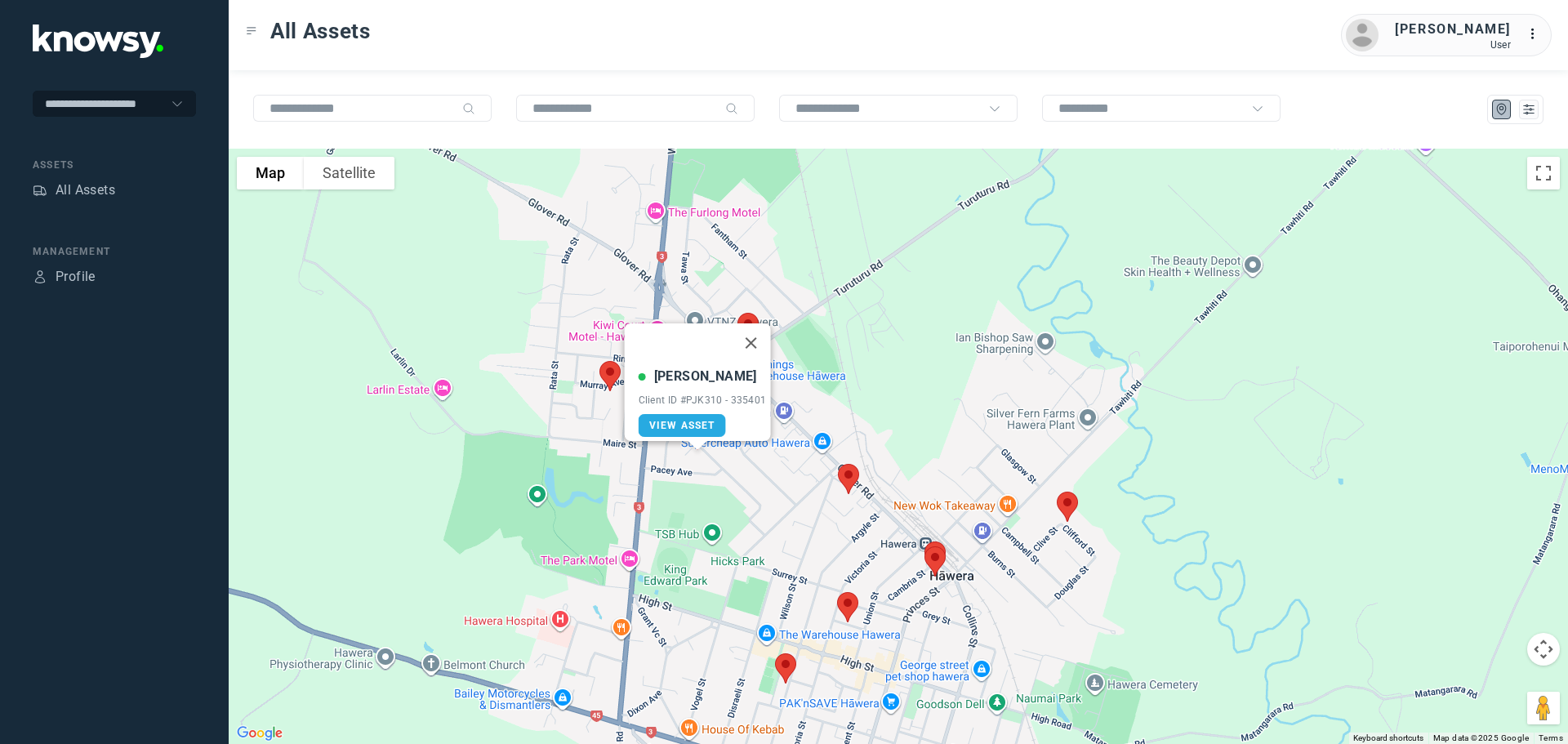
click at [784, 667] on img at bounding box center [785, 668] width 34 height 43
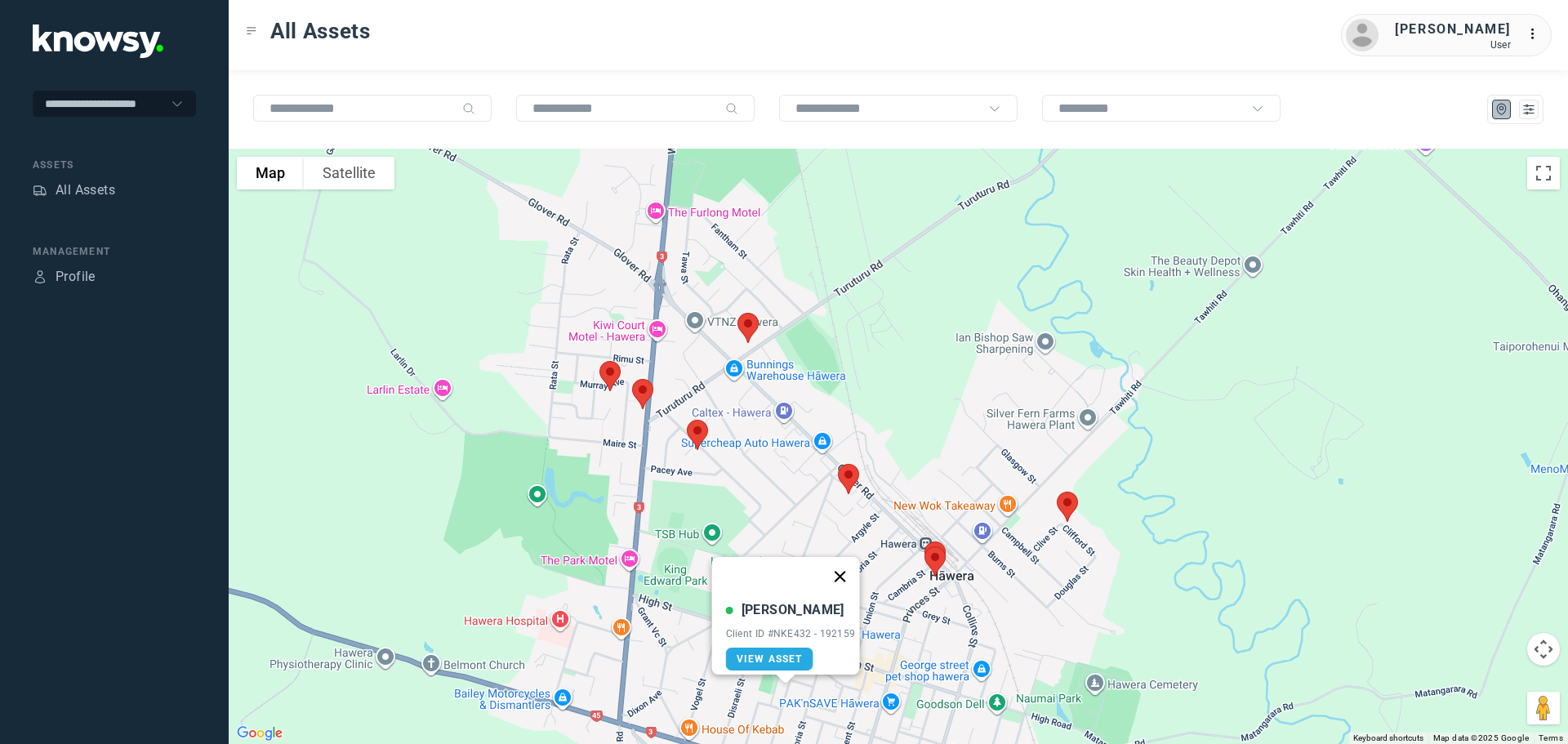
click at [845, 568] on button "Close" at bounding box center [839, 576] width 39 height 39
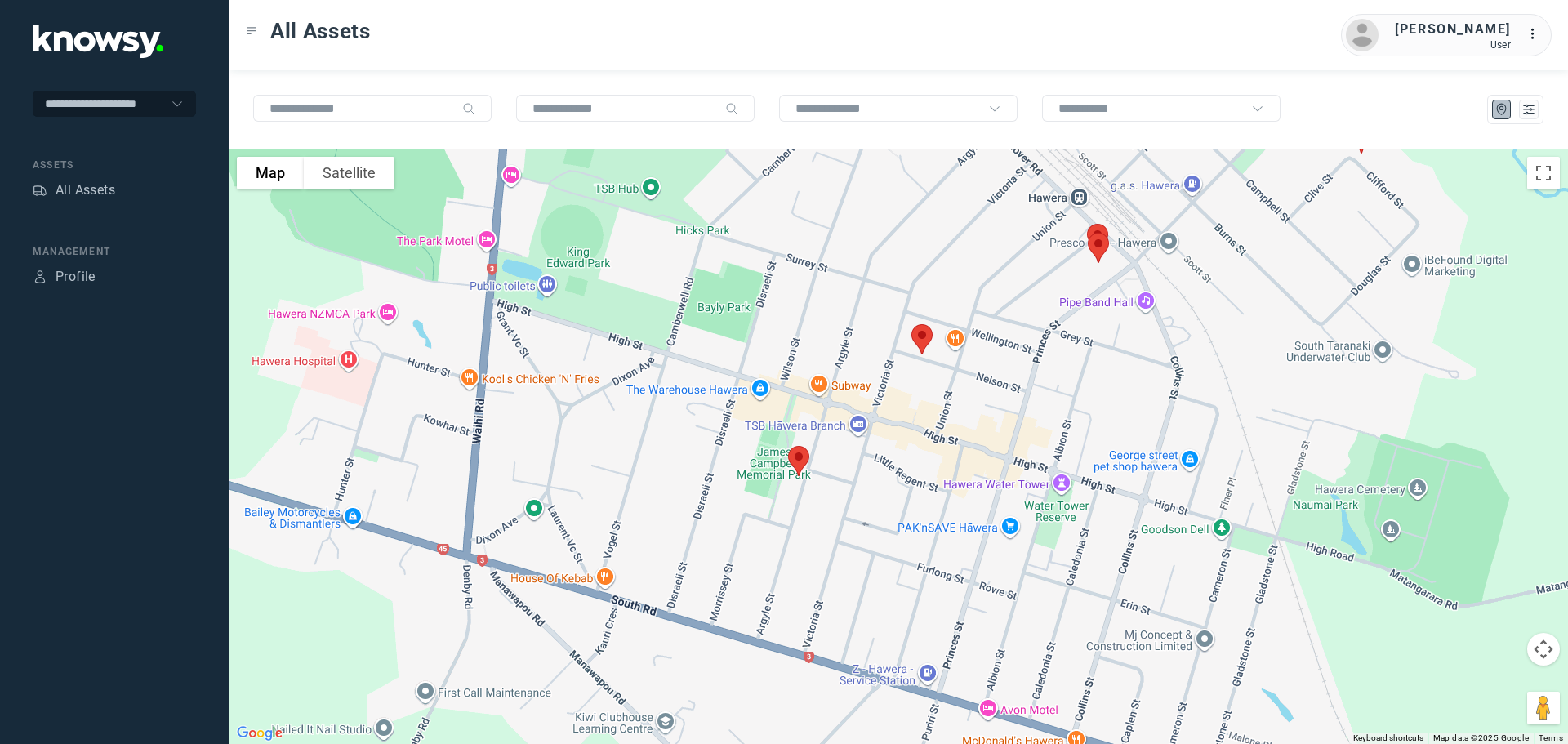
drag, startPoint x: 810, startPoint y: 636, endPoint x: 853, endPoint y: 362, distance: 277.4
click at [853, 362] on div at bounding box center [898, 447] width 1340 height 596
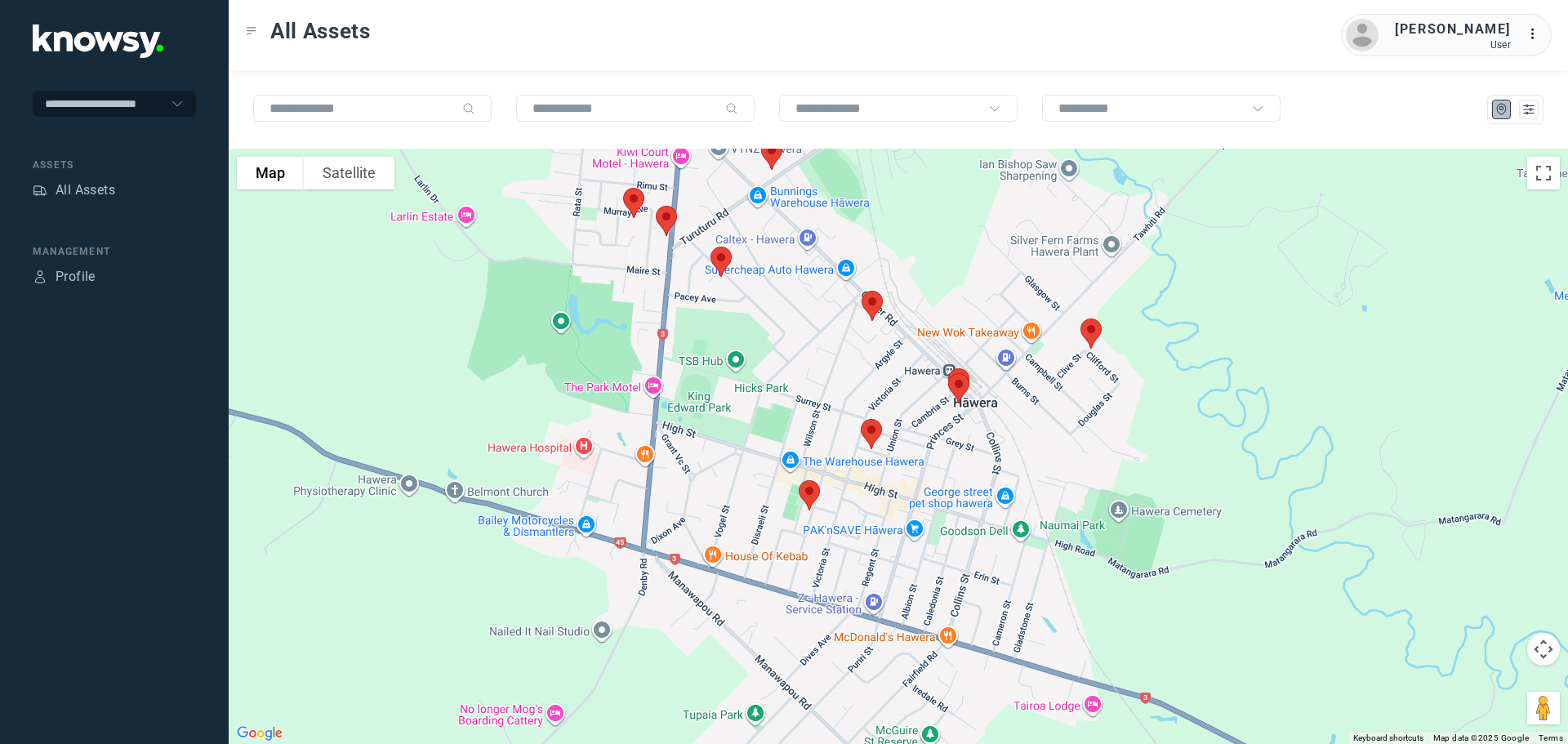
click at [869, 432] on img at bounding box center [871, 434] width 34 height 43
click at [929, 336] on button "Close" at bounding box center [923, 341] width 39 height 39
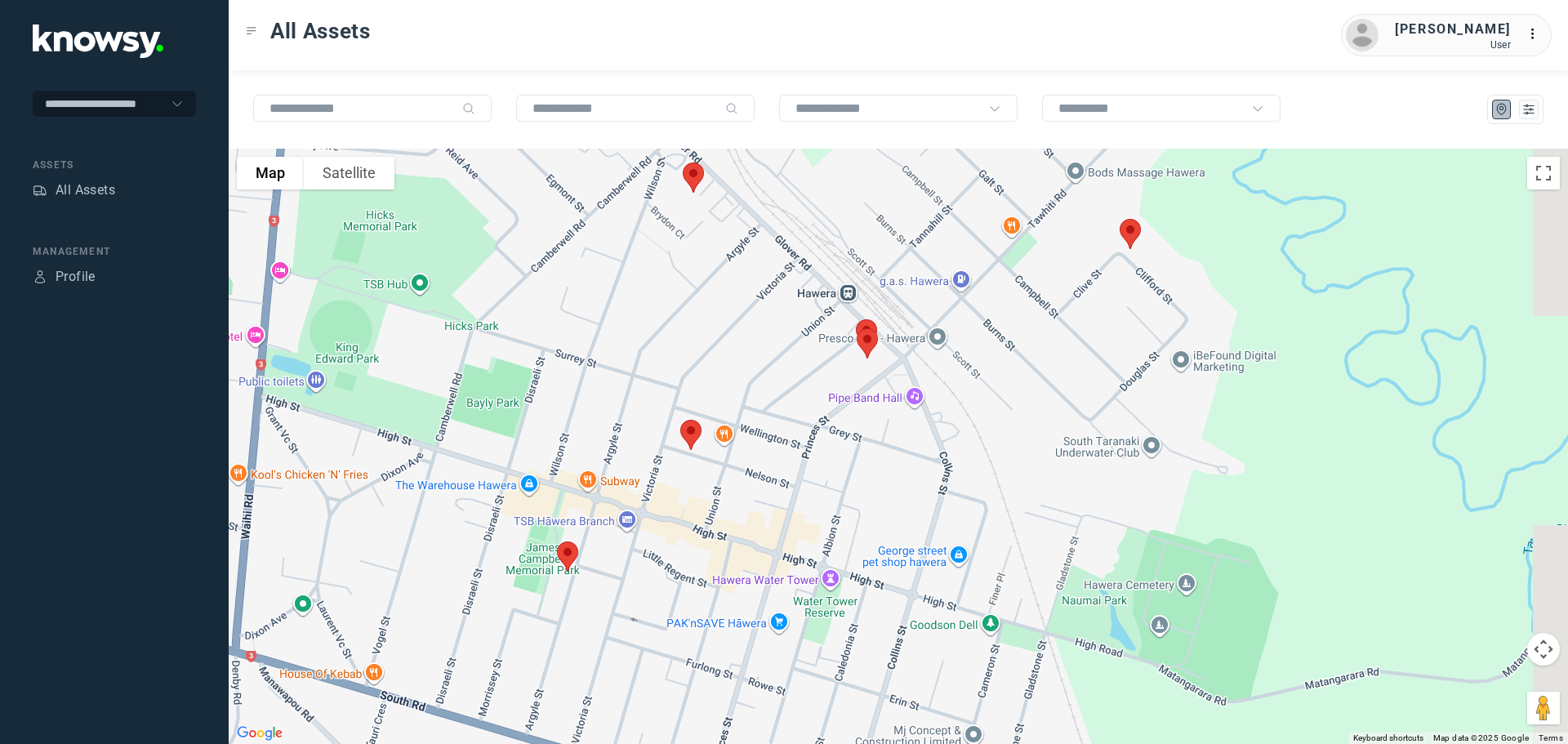
drag, startPoint x: 972, startPoint y: 306, endPoint x: 837, endPoint y: 346, distance: 140.8
click at [837, 346] on div at bounding box center [898, 447] width 1340 height 596
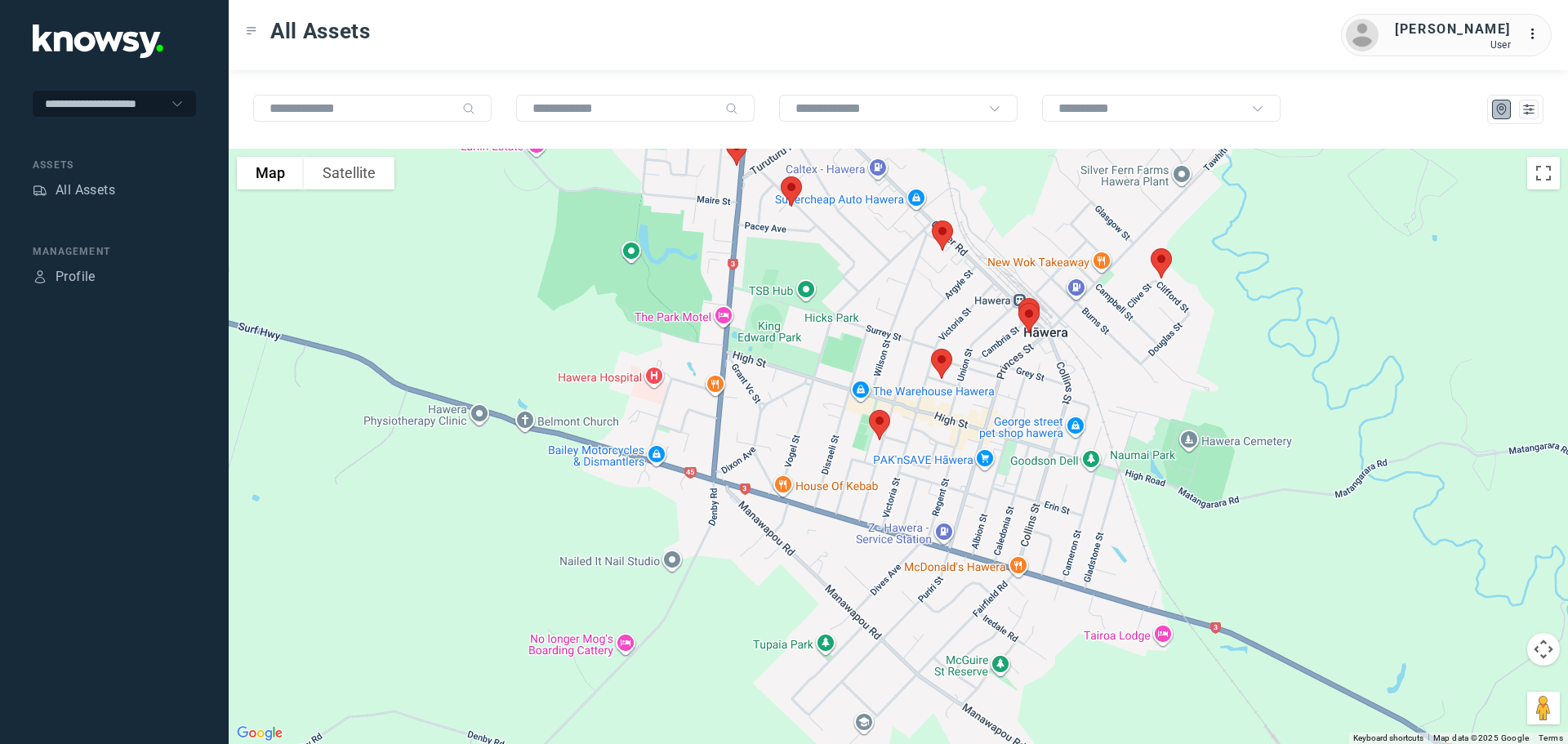
drag, startPoint x: 728, startPoint y: 318, endPoint x: 1065, endPoint y: 241, distance: 345.7
click at [1065, 241] on div at bounding box center [898, 447] width 1340 height 596
